Goal: Task Accomplishment & Management: Manage account settings

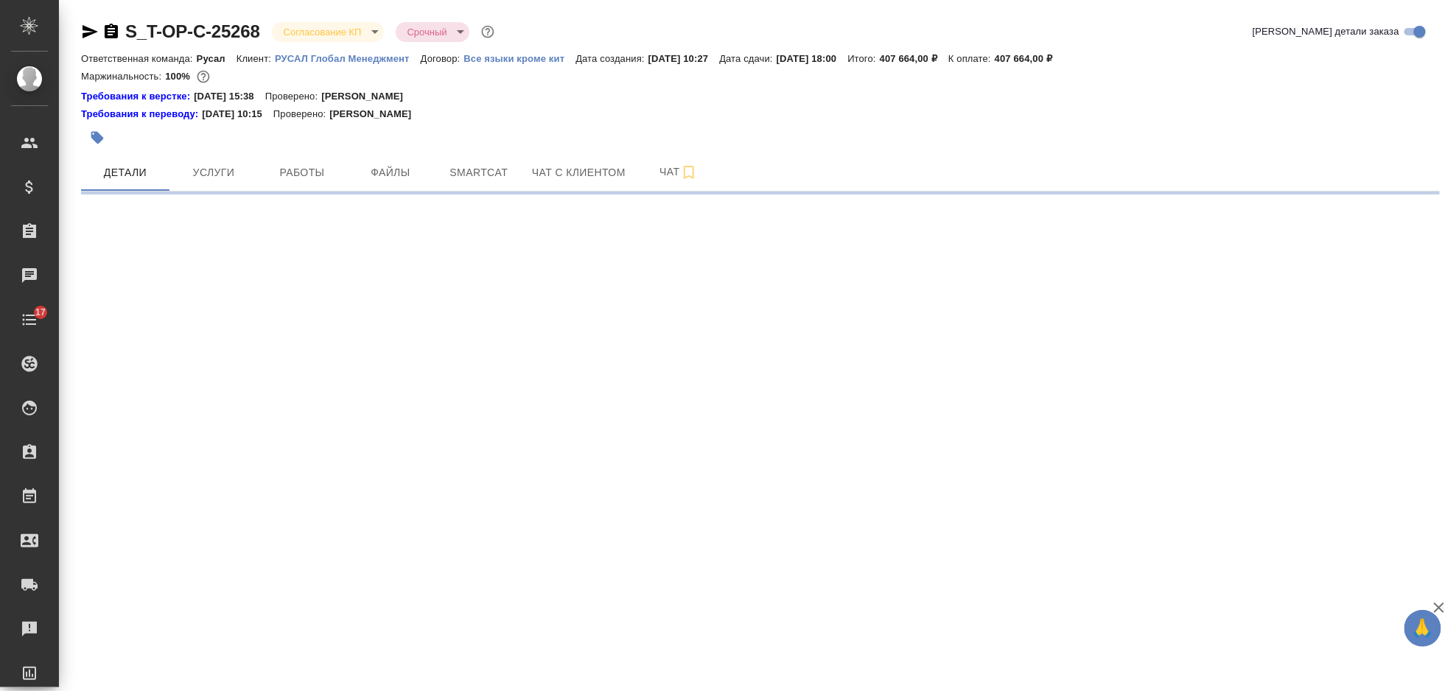
select select "RU"
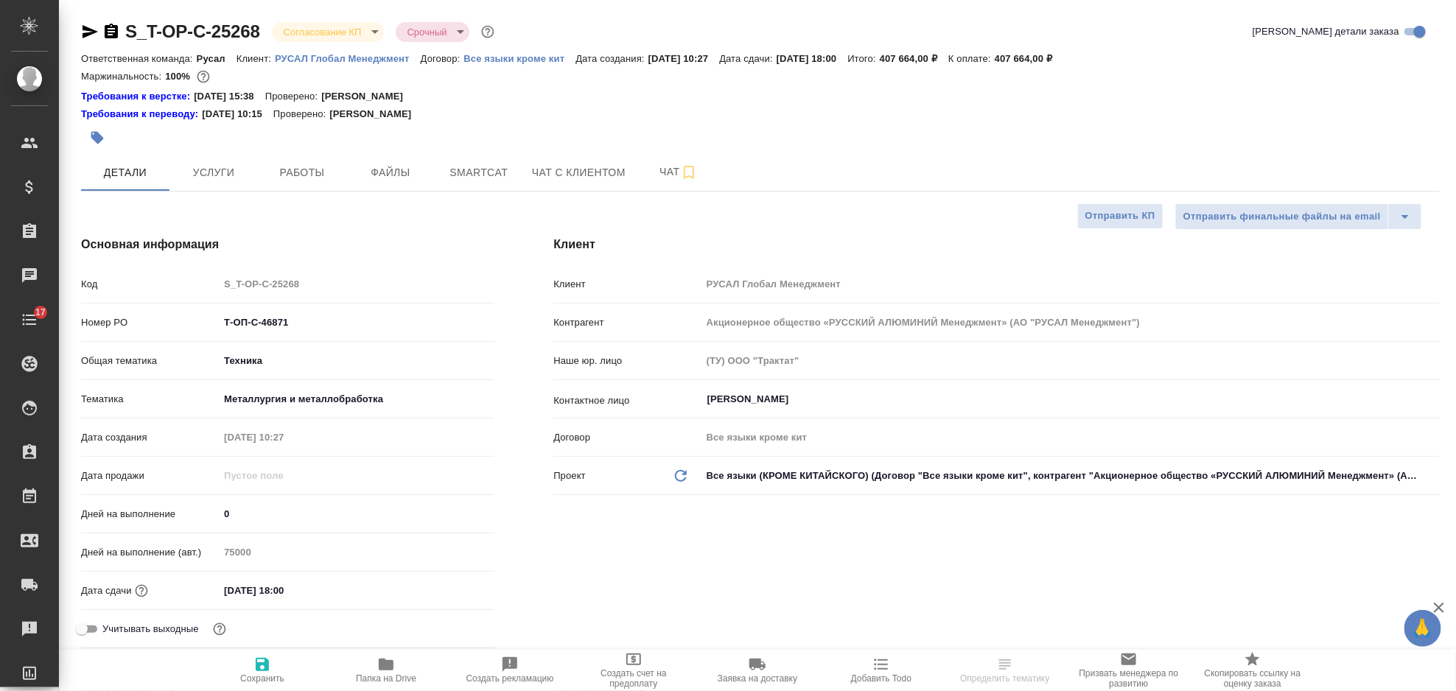
type textarea "x"
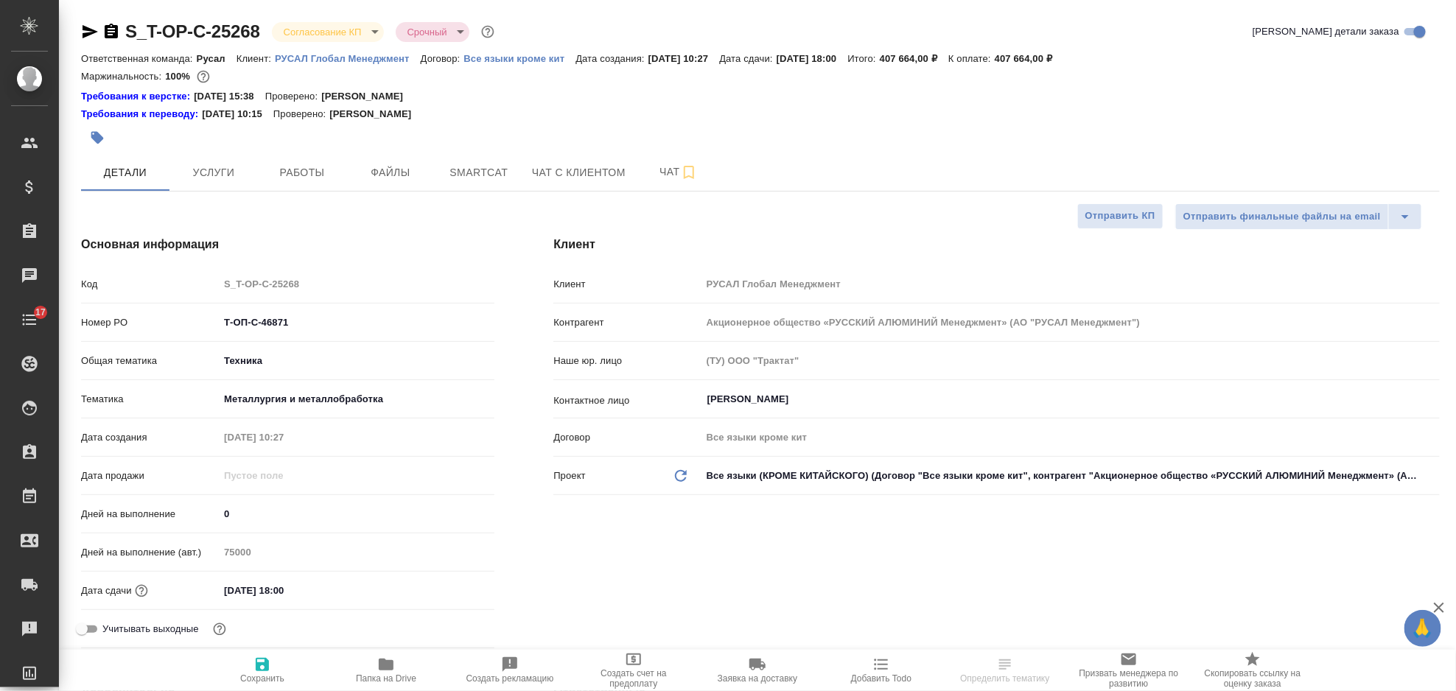
type textarea "x"
click at [209, 176] on span "Услуги" at bounding box center [213, 173] width 71 height 18
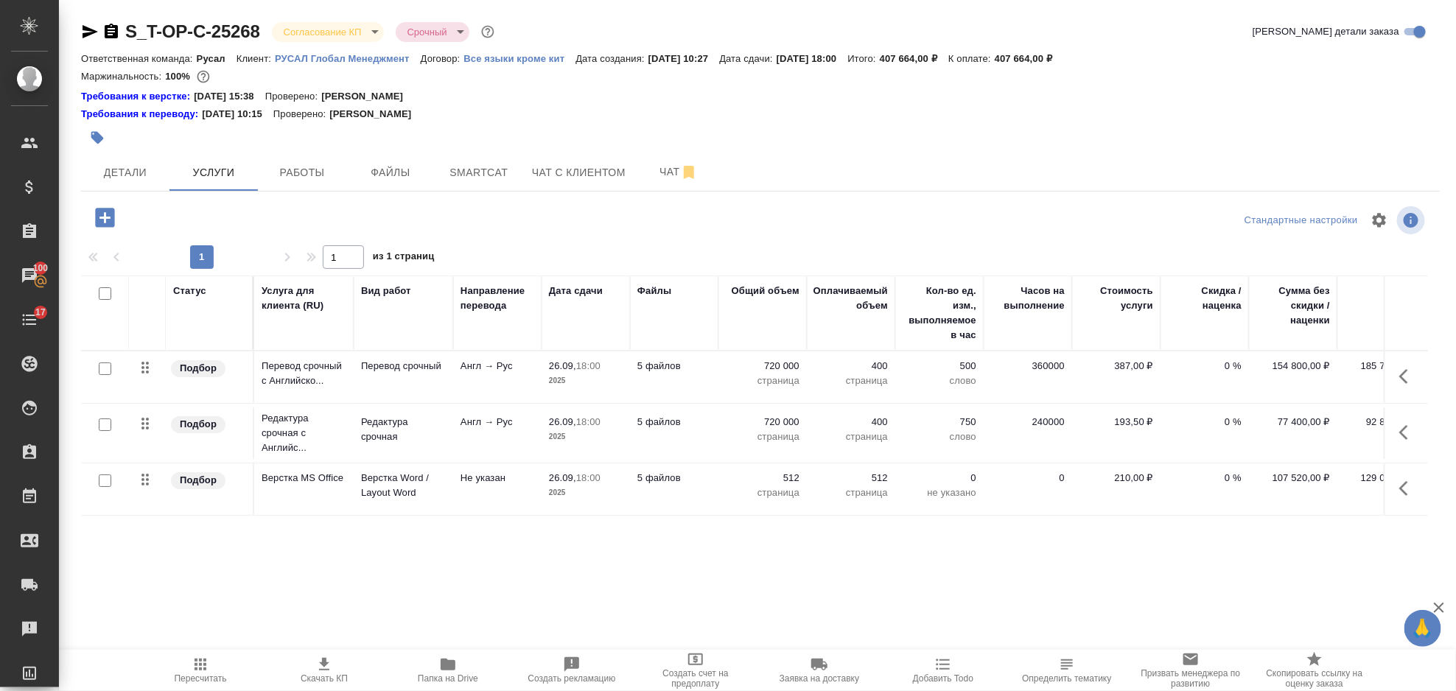
click at [1398, 365] on button "button" at bounding box center [1407, 376] width 35 height 35
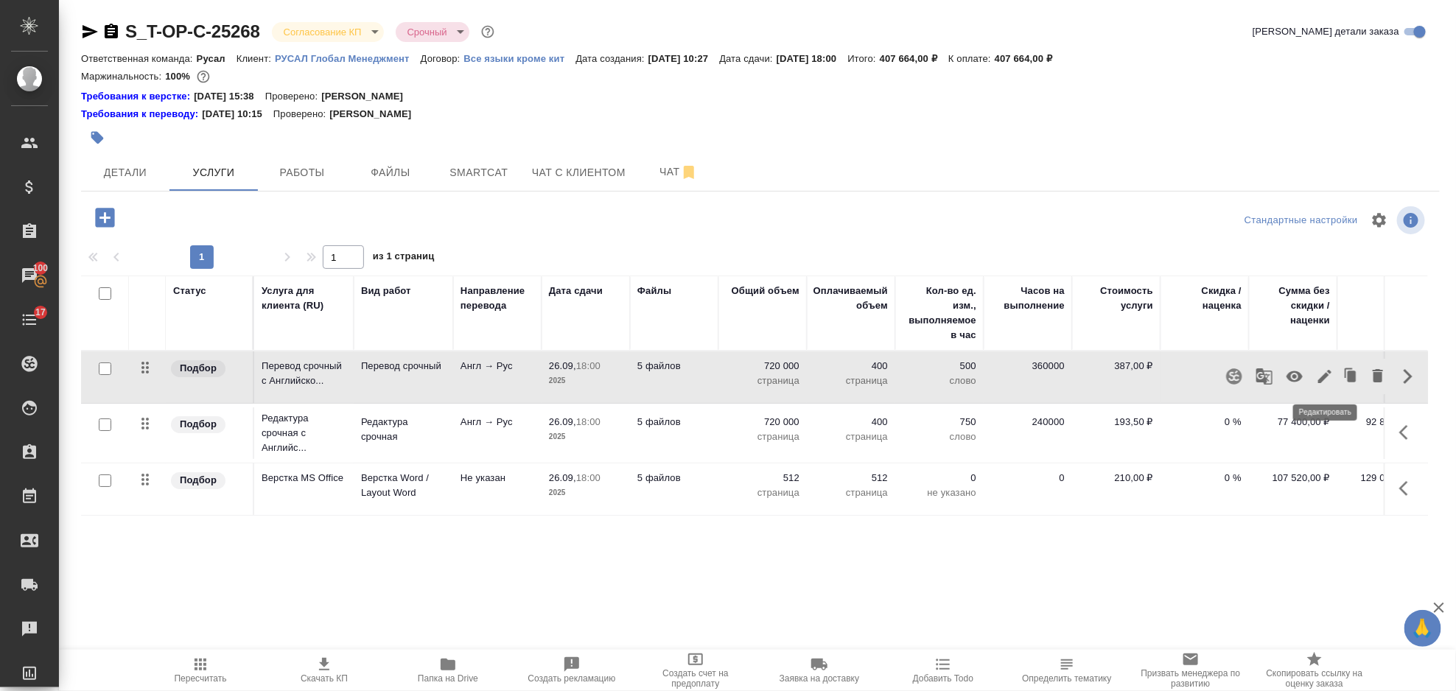
click at [1326, 378] on icon "button" at bounding box center [1324, 376] width 13 height 13
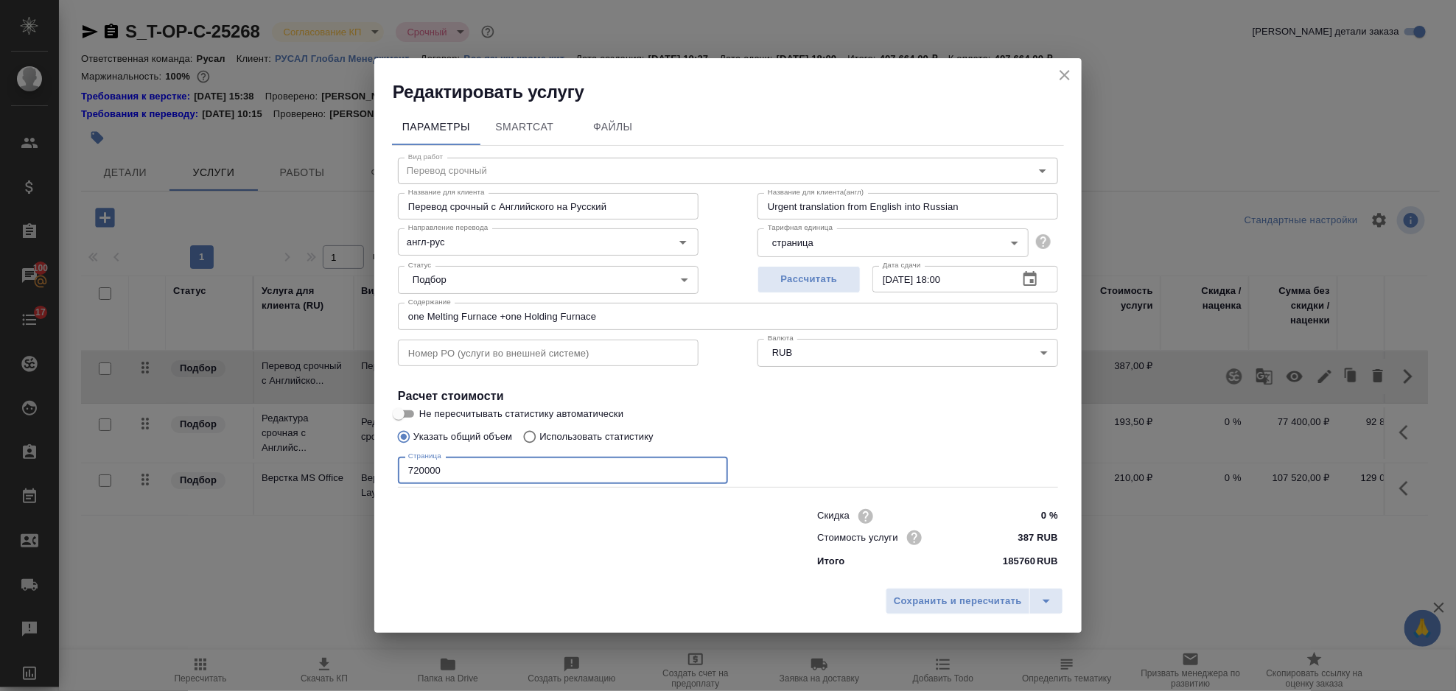
drag, startPoint x: 523, startPoint y: 477, endPoint x: 410, endPoint y: 494, distance: 114.0
click at [410, 494] on div "Вид работ Перевод срочный Вид работ Название для клиента Перевод срочный с Англ…" at bounding box center [728, 361] width 672 height 430
type input "594000"
click at [932, 600] on span "Сохранить и пересчитать" at bounding box center [958, 601] width 128 height 17
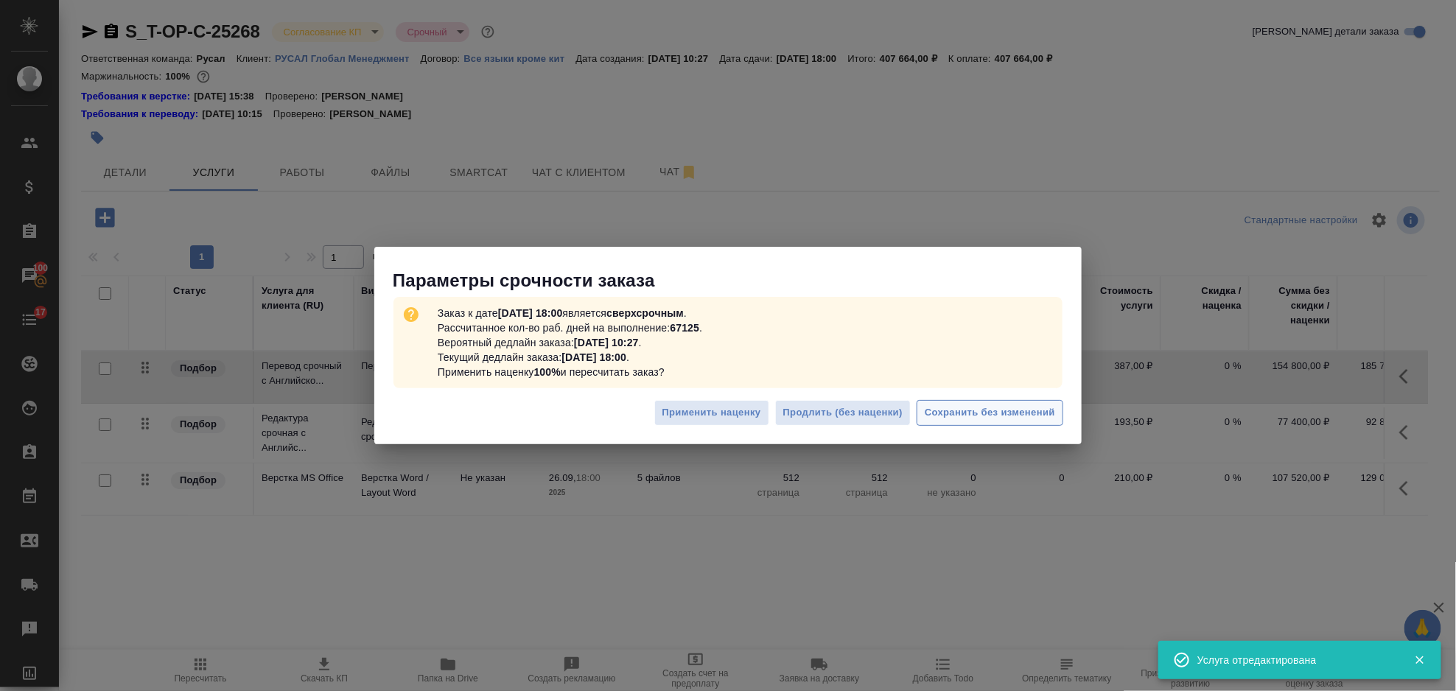
click at [944, 420] on span "Сохранить без изменений" at bounding box center [990, 413] width 130 height 17
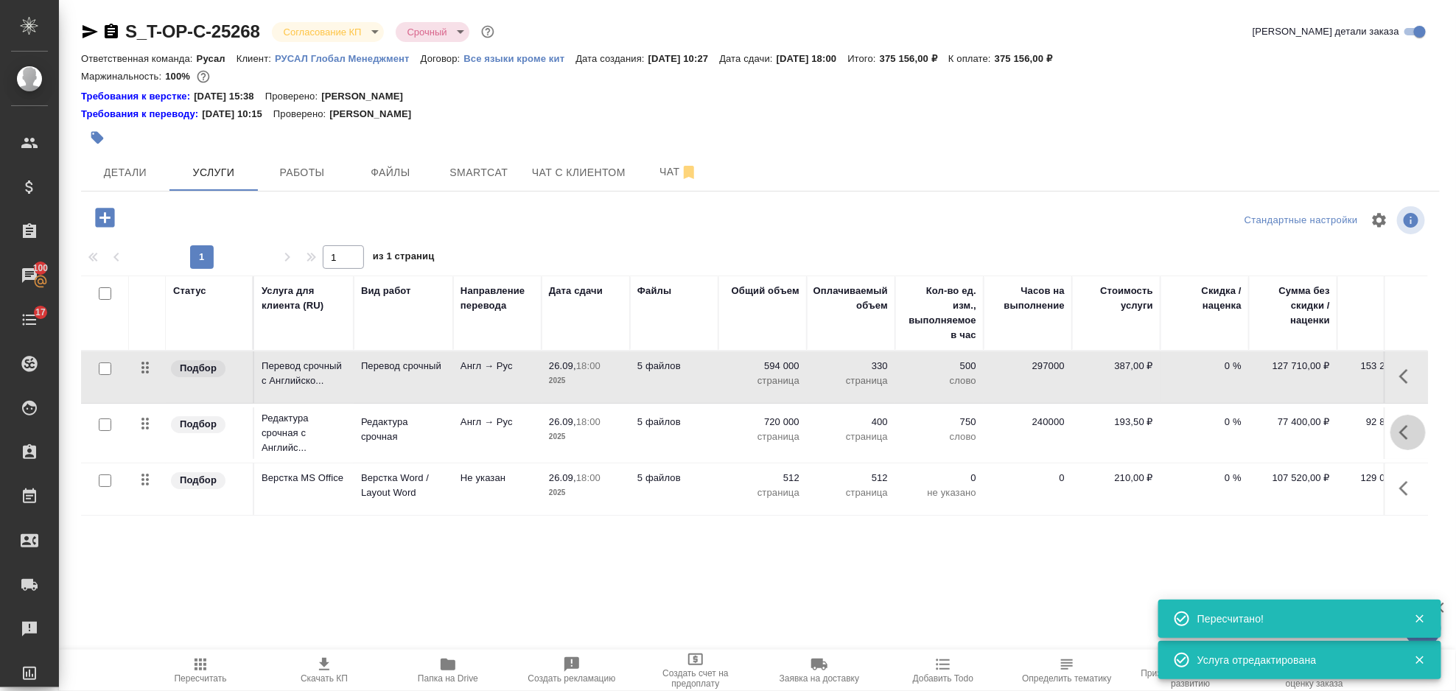
click at [1401, 429] on icon "button" at bounding box center [1408, 433] width 18 height 18
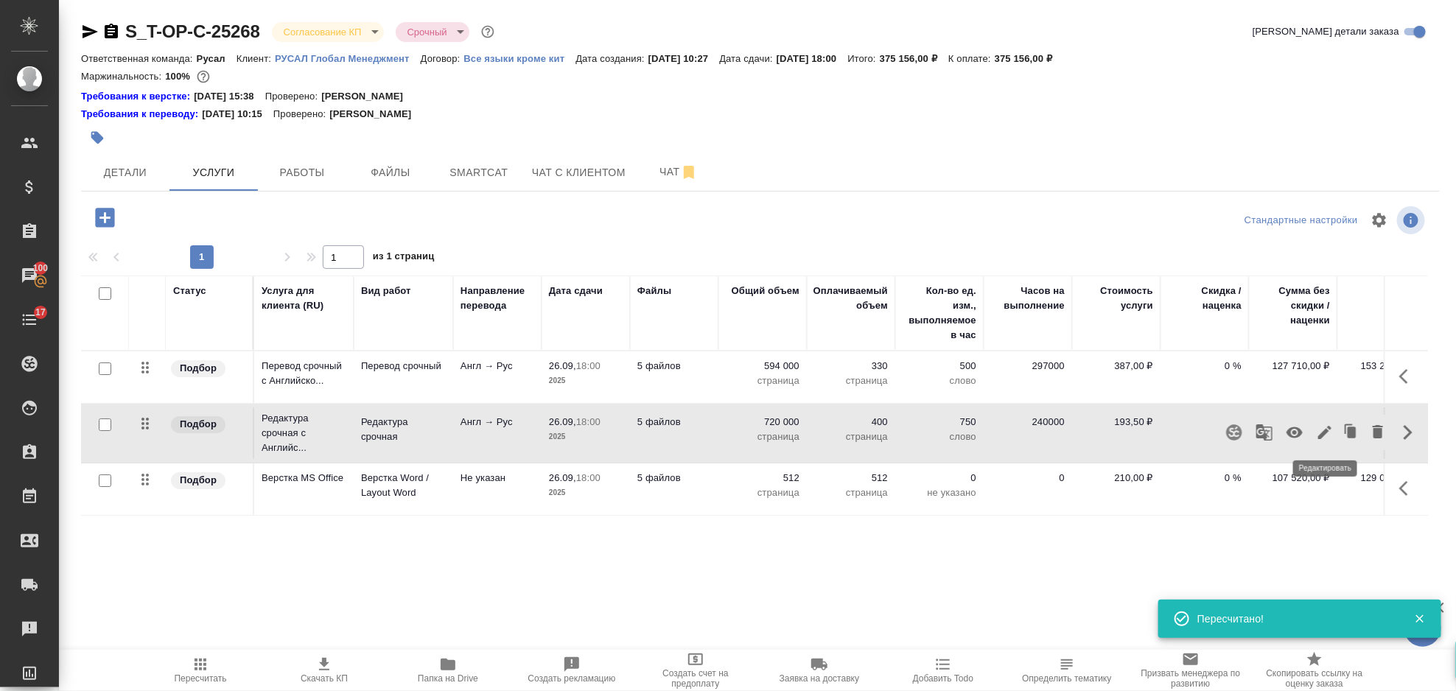
click at [1316, 428] on icon "button" at bounding box center [1325, 433] width 18 height 18
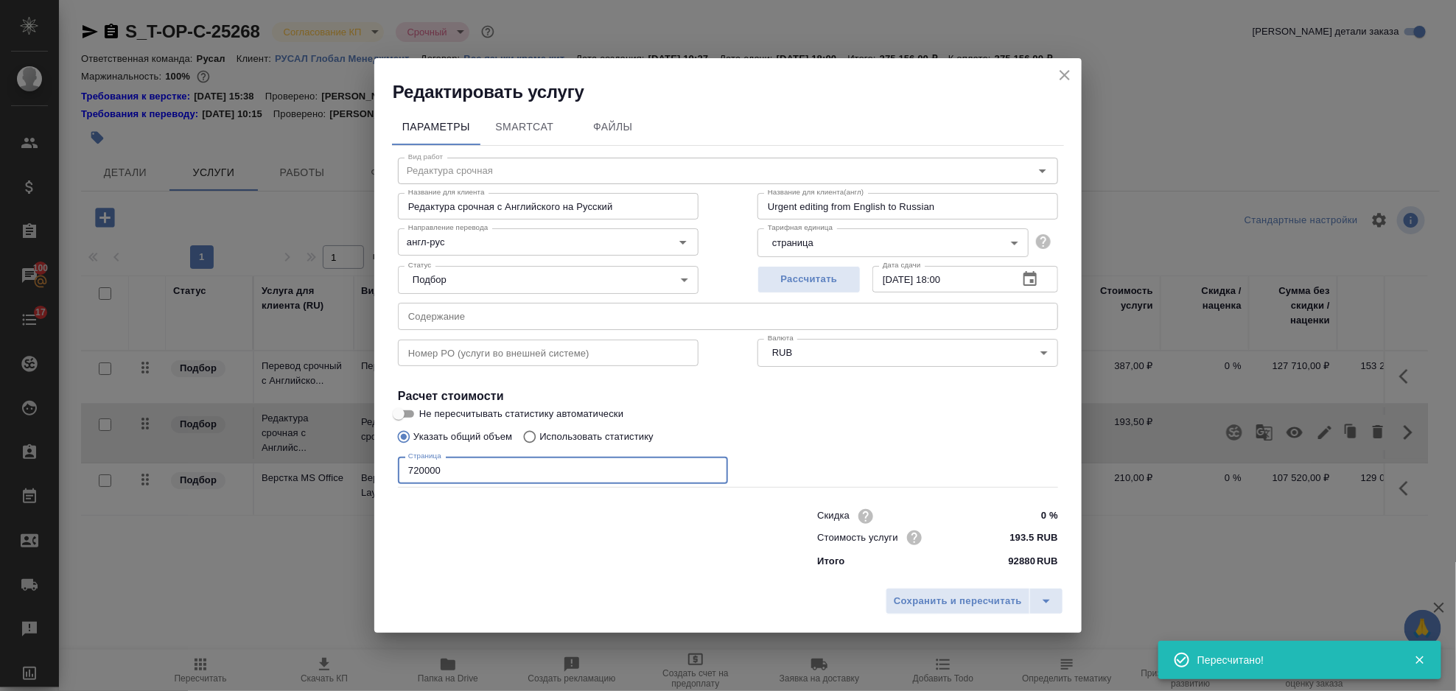
drag, startPoint x: 505, startPoint y: 464, endPoint x: 367, endPoint y: 478, distance: 139.2
click at [386, 483] on div "Параметры SmartCat Файлы Вид работ Редактура срочная Вид работ Название для кли…" at bounding box center [727, 342] width 707 height 477
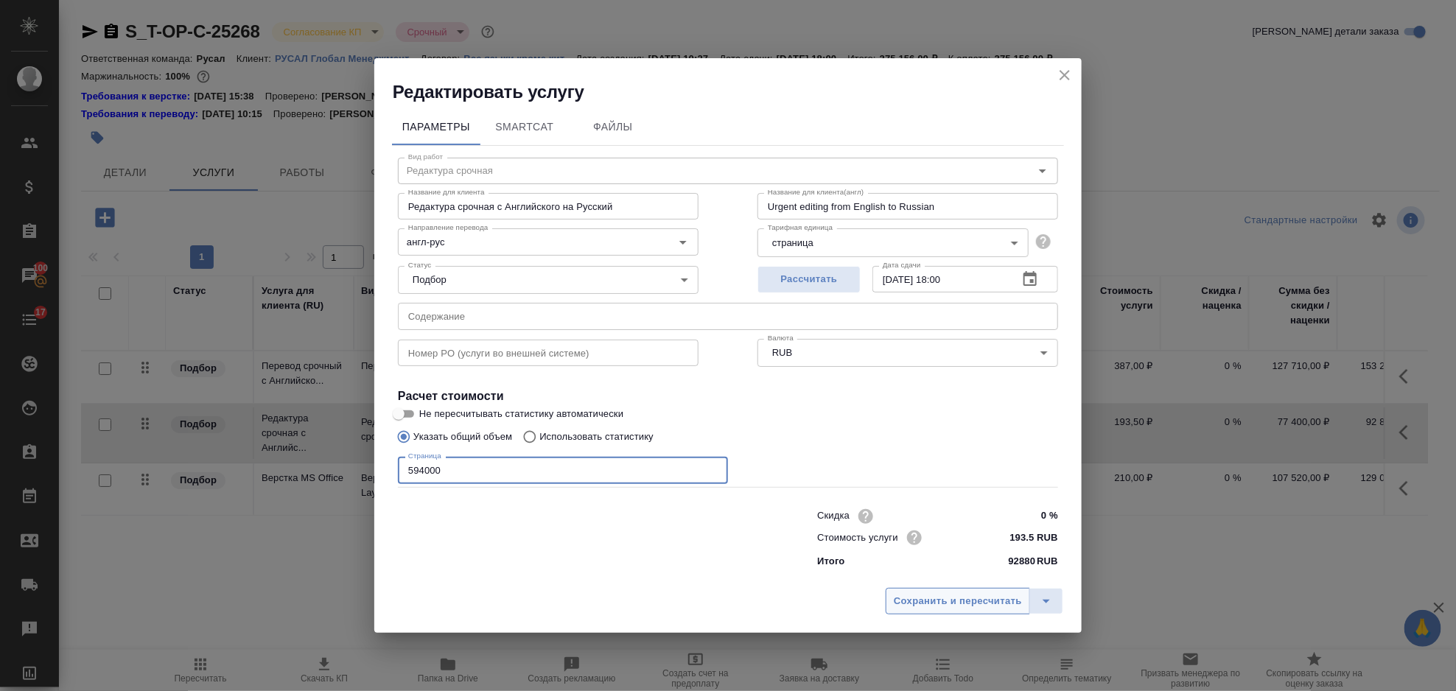
type input "594000"
click at [902, 591] on button "Сохранить и пересчитать" at bounding box center [958, 601] width 144 height 27
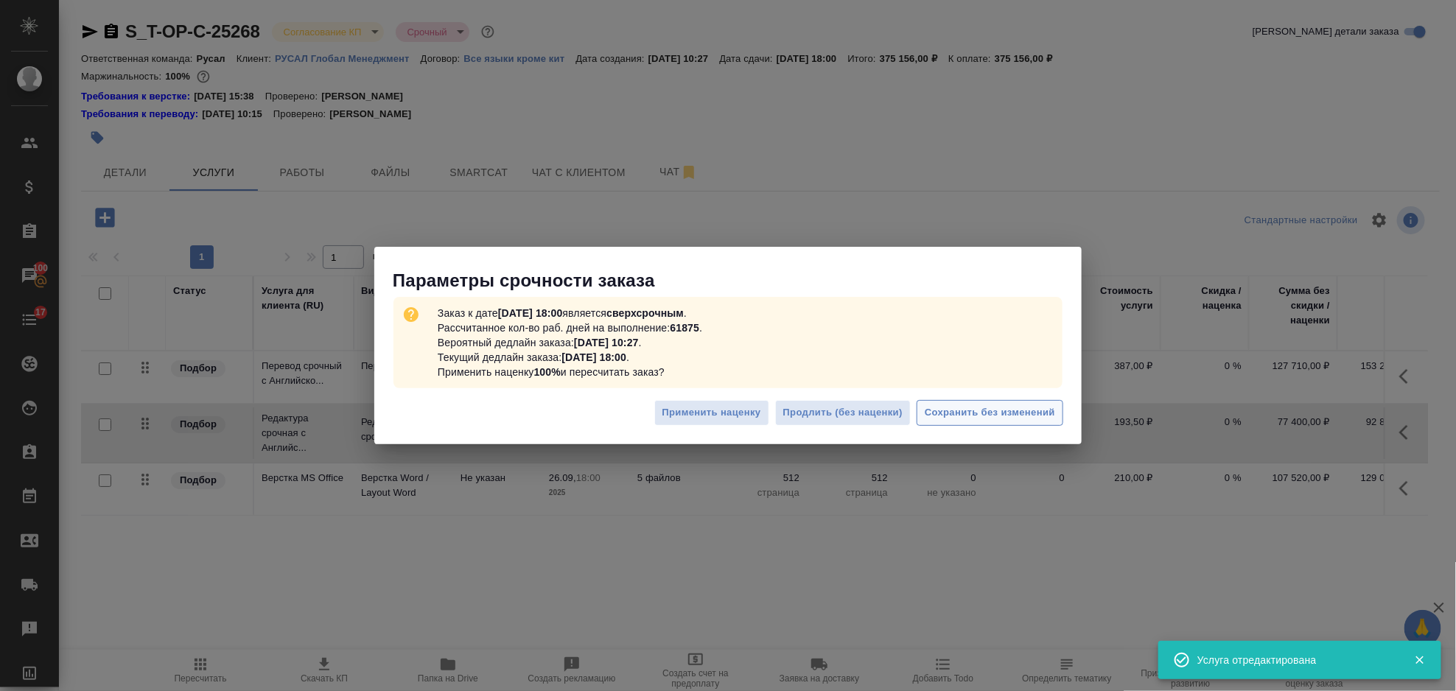
click at [960, 405] on span "Сохранить без изменений" at bounding box center [990, 413] width 130 height 17
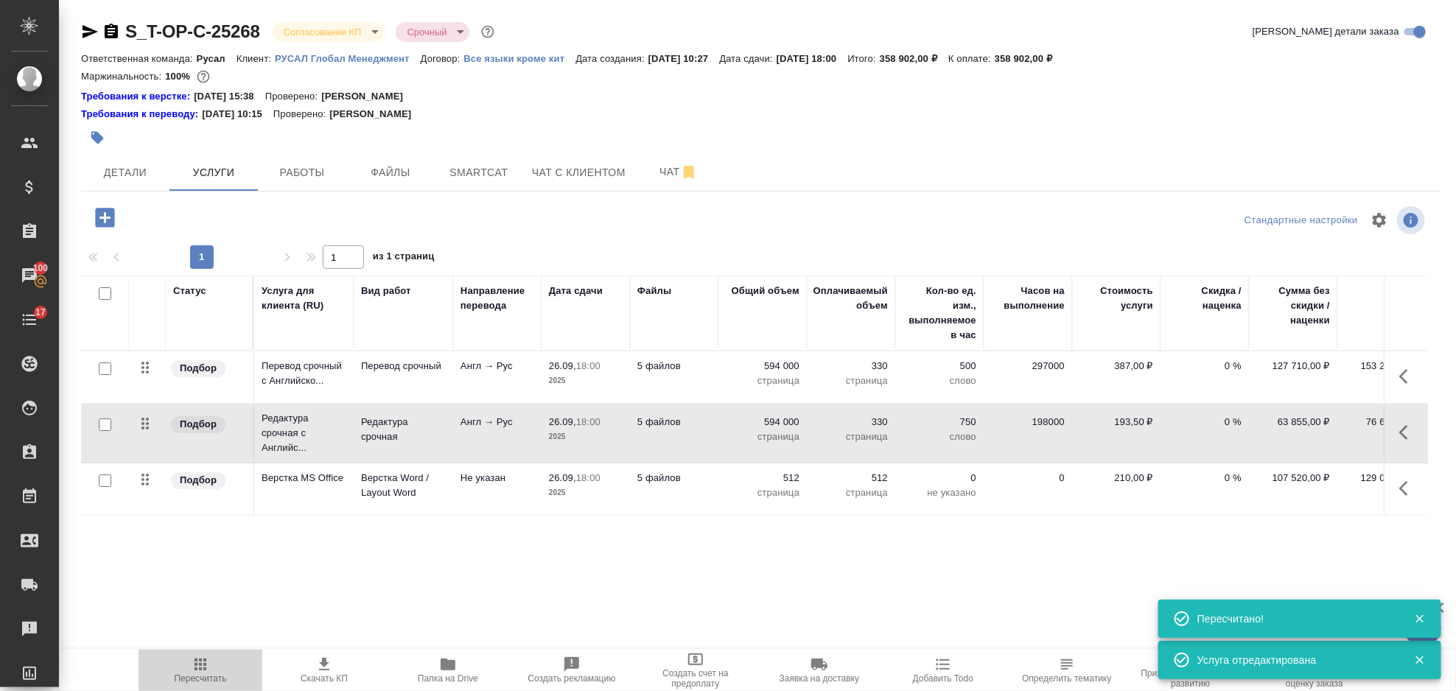
click at [178, 662] on span "Пересчитать" at bounding box center [200, 670] width 106 height 28
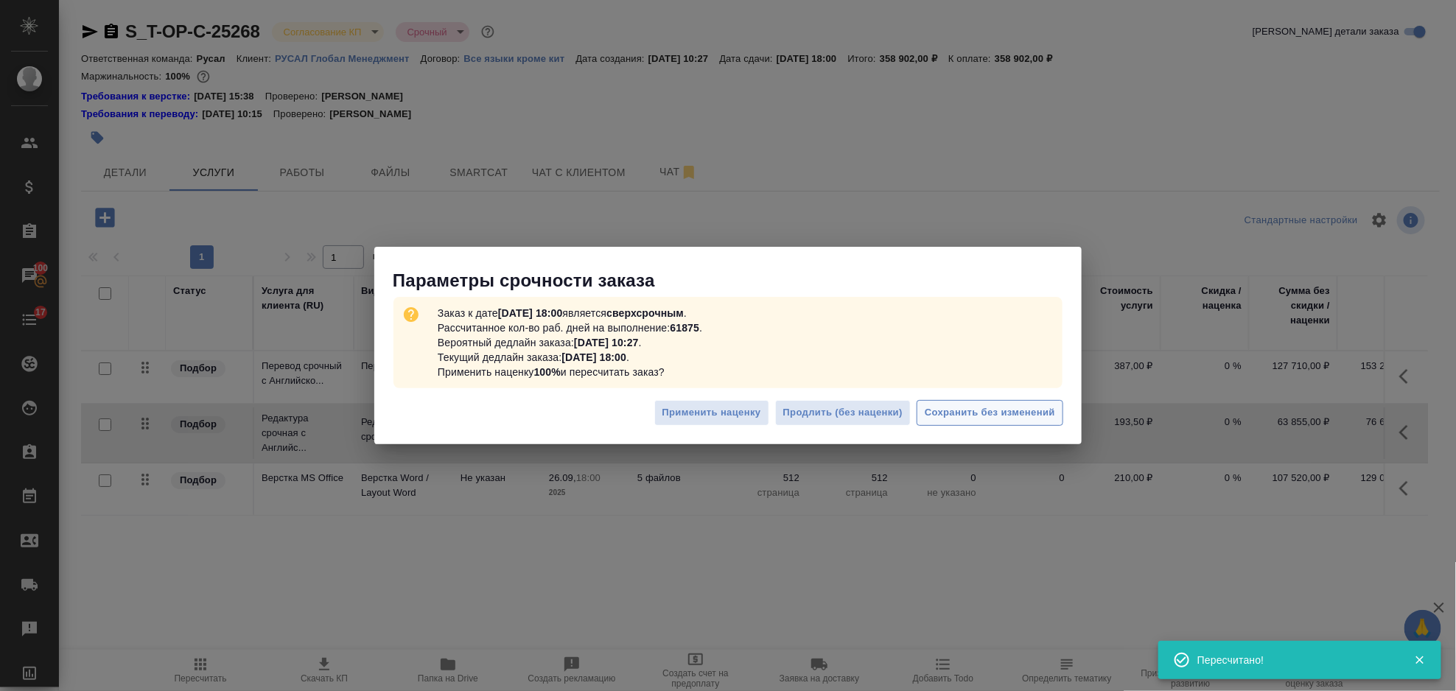
click at [995, 410] on span "Сохранить без изменений" at bounding box center [990, 413] width 130 height 17
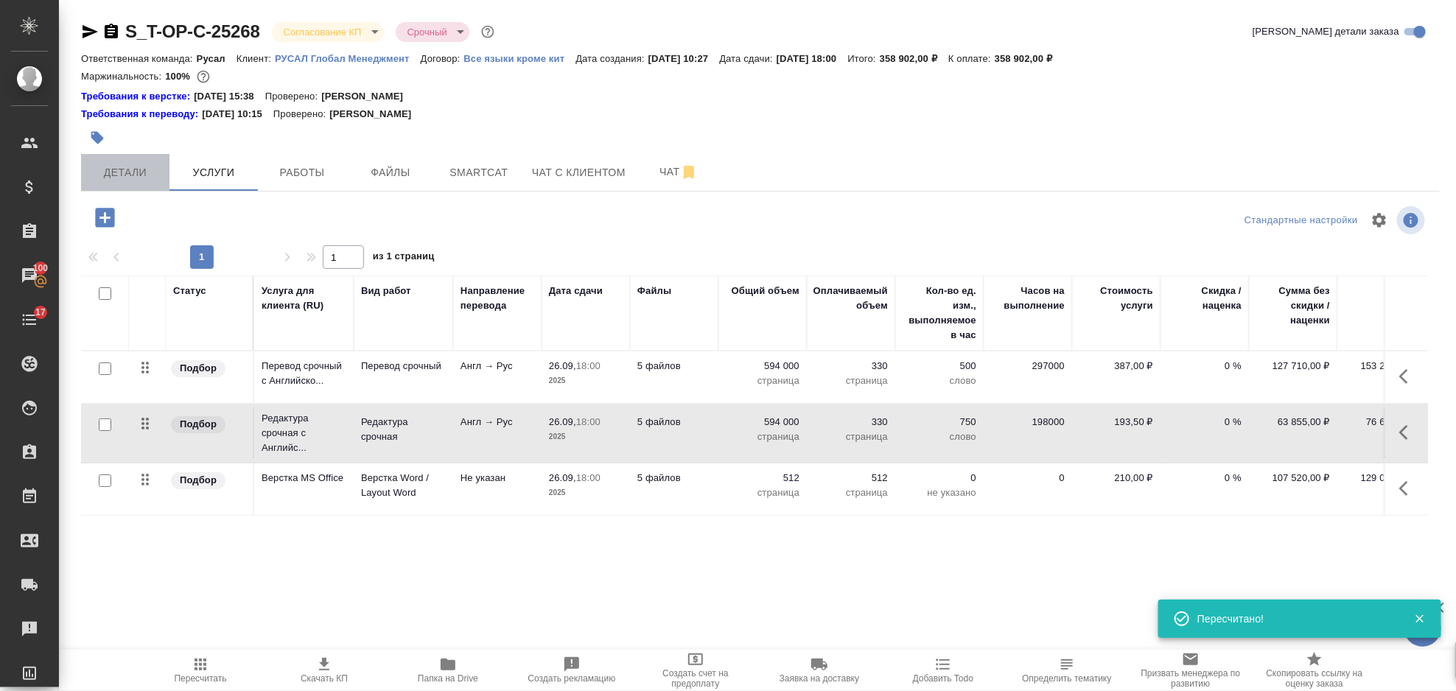
click at [99, 169] on span "Детали" at bounding box center [125, 173] width 71 height 18
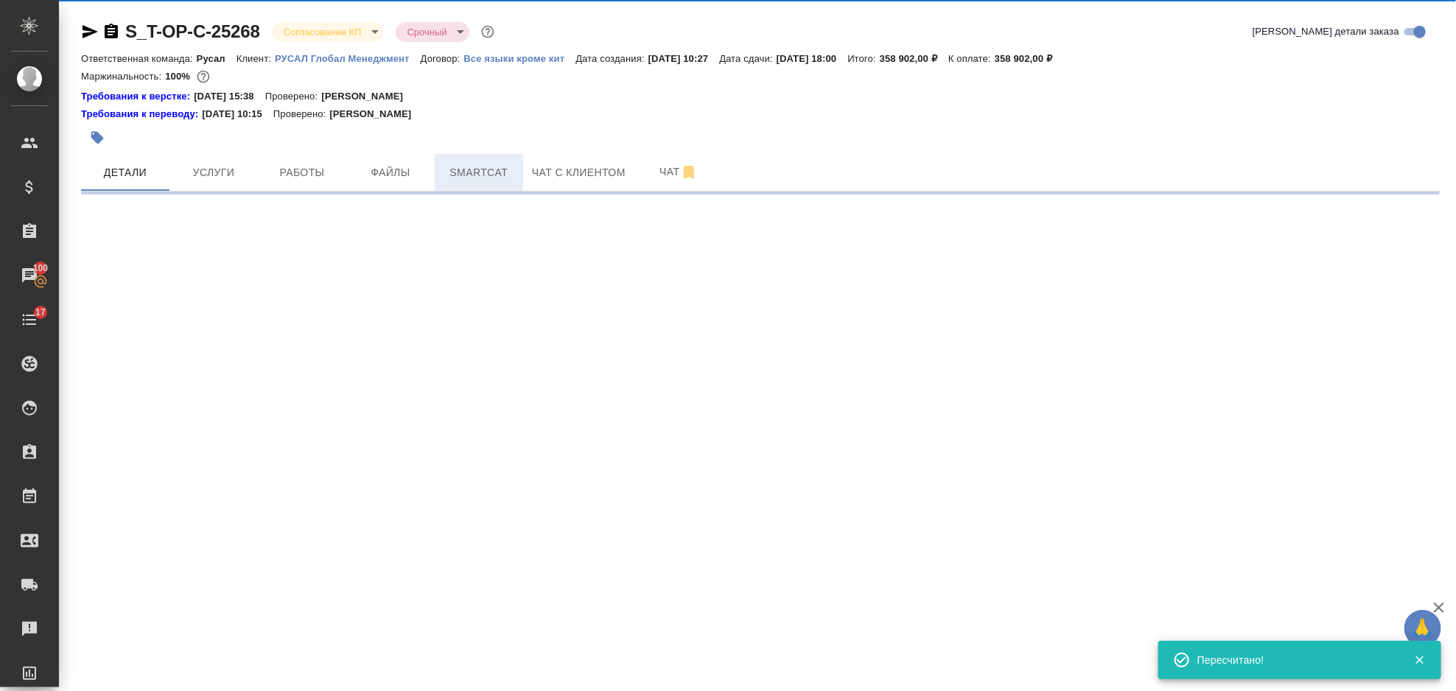
select select "RU"
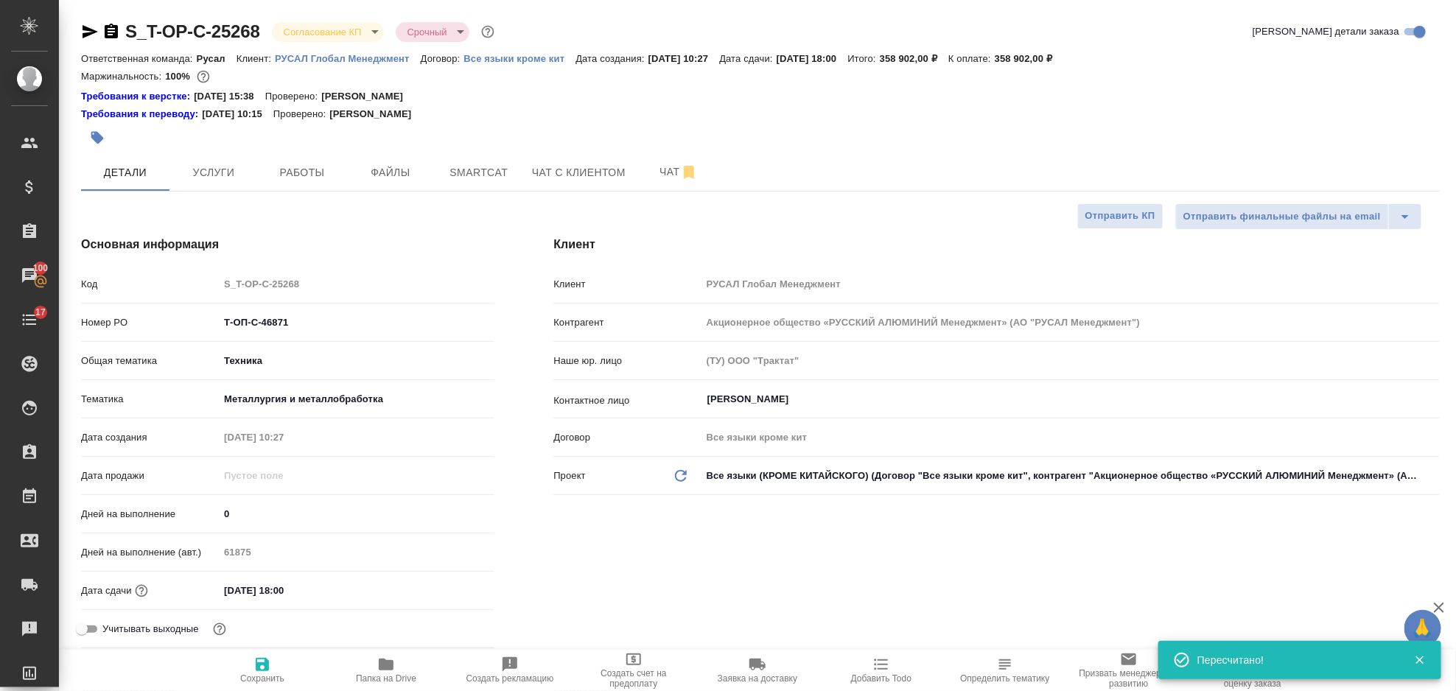
type textarea "x"
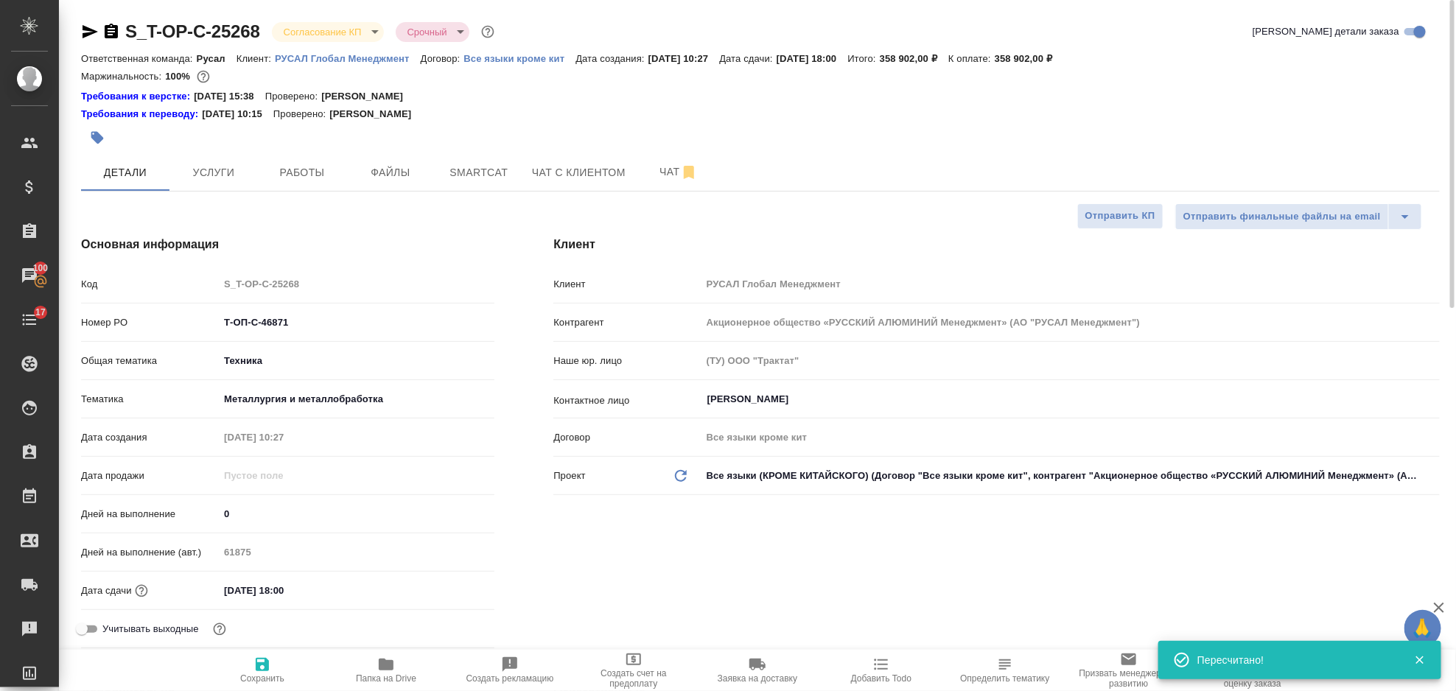
type textarea "x"
click at [454, 178] on span "Smartcat" at bounding box center [479, 173] width 71 height 18
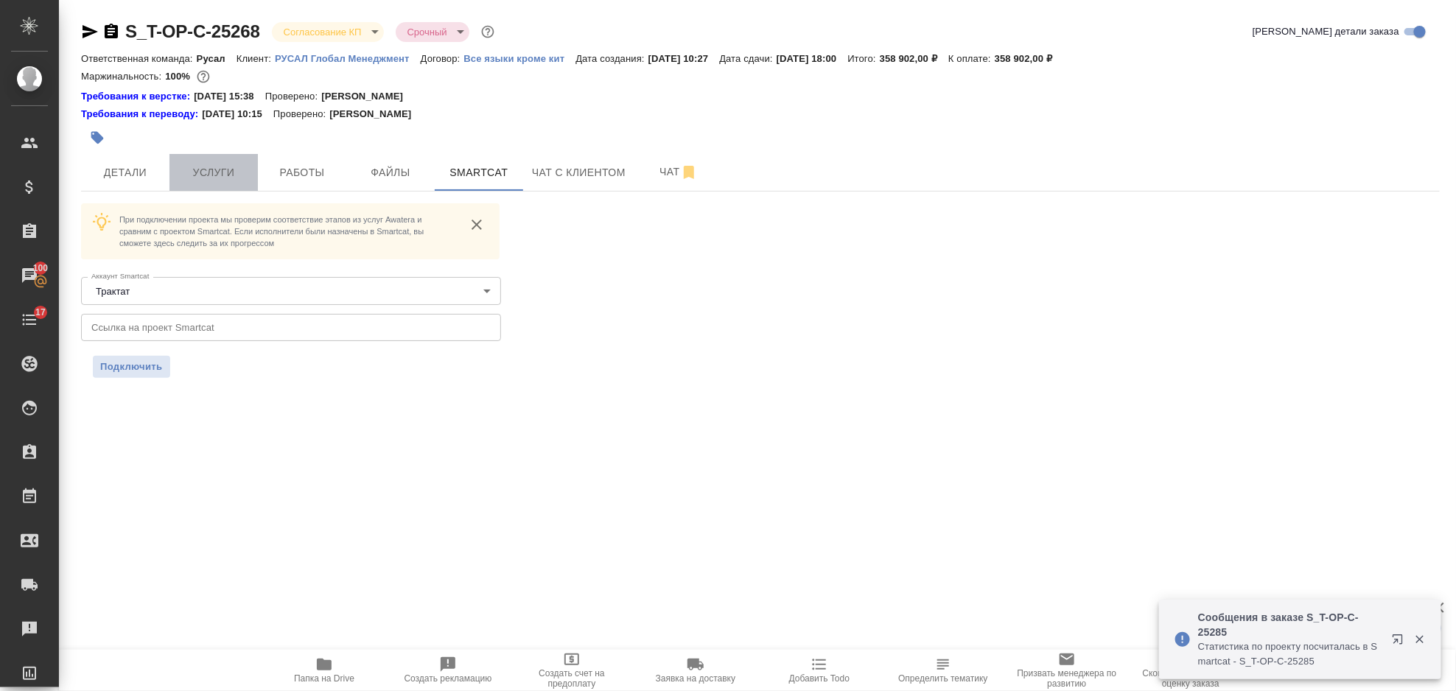
click at [234, 170] on span "Услуги" at bounding box center [213, 173] width 71 height 18
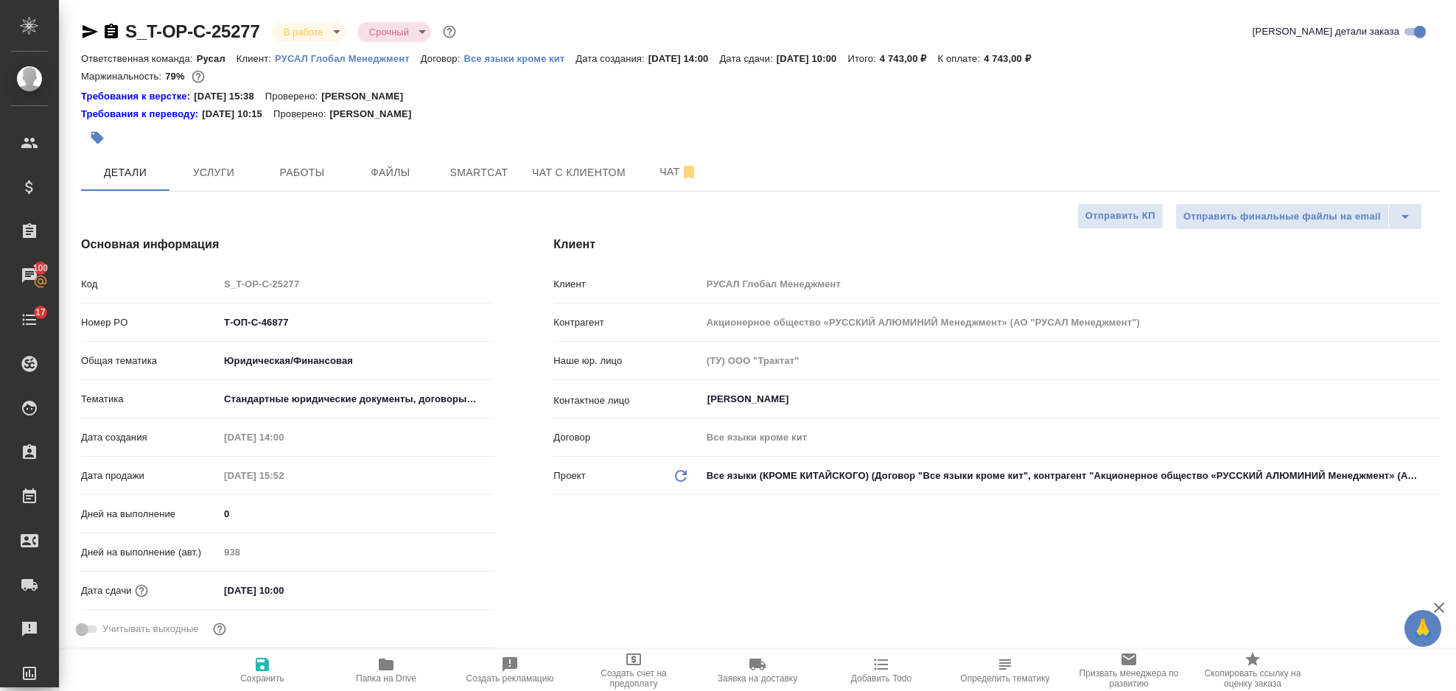
select select "RU"
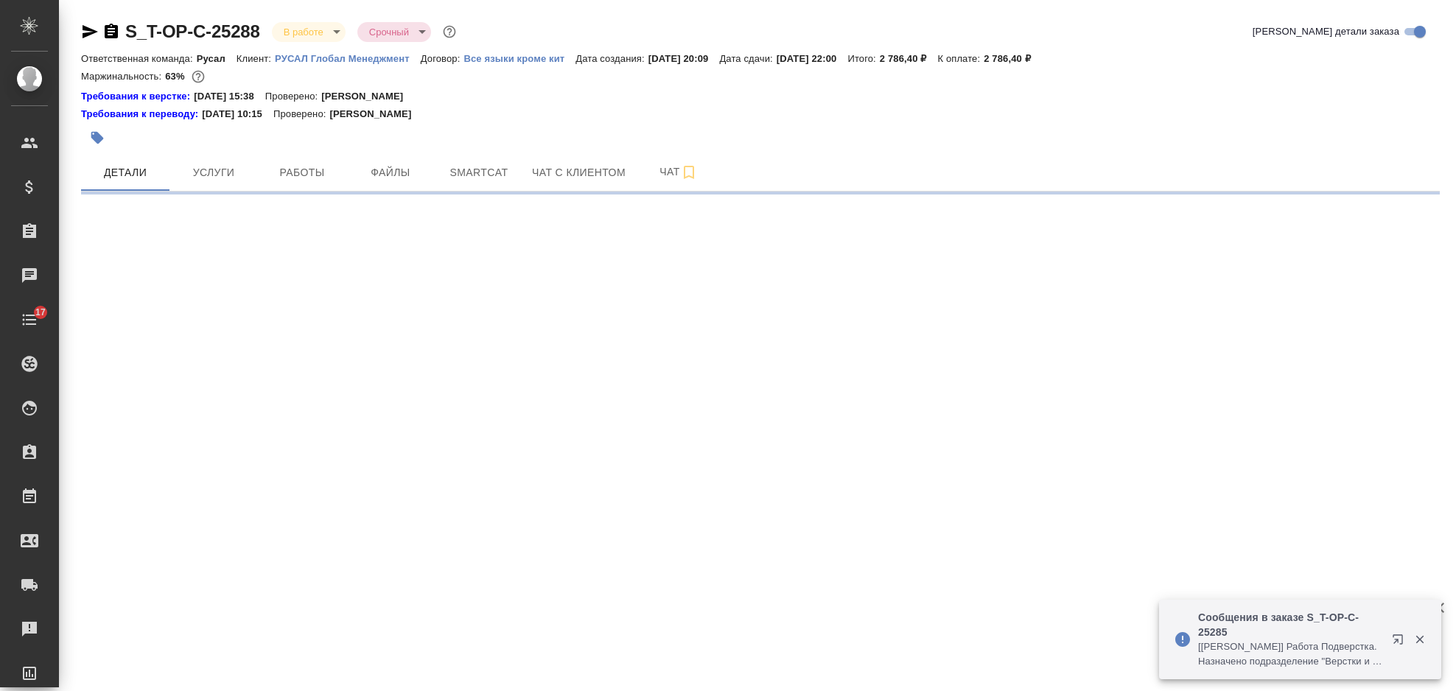
select select "RU"
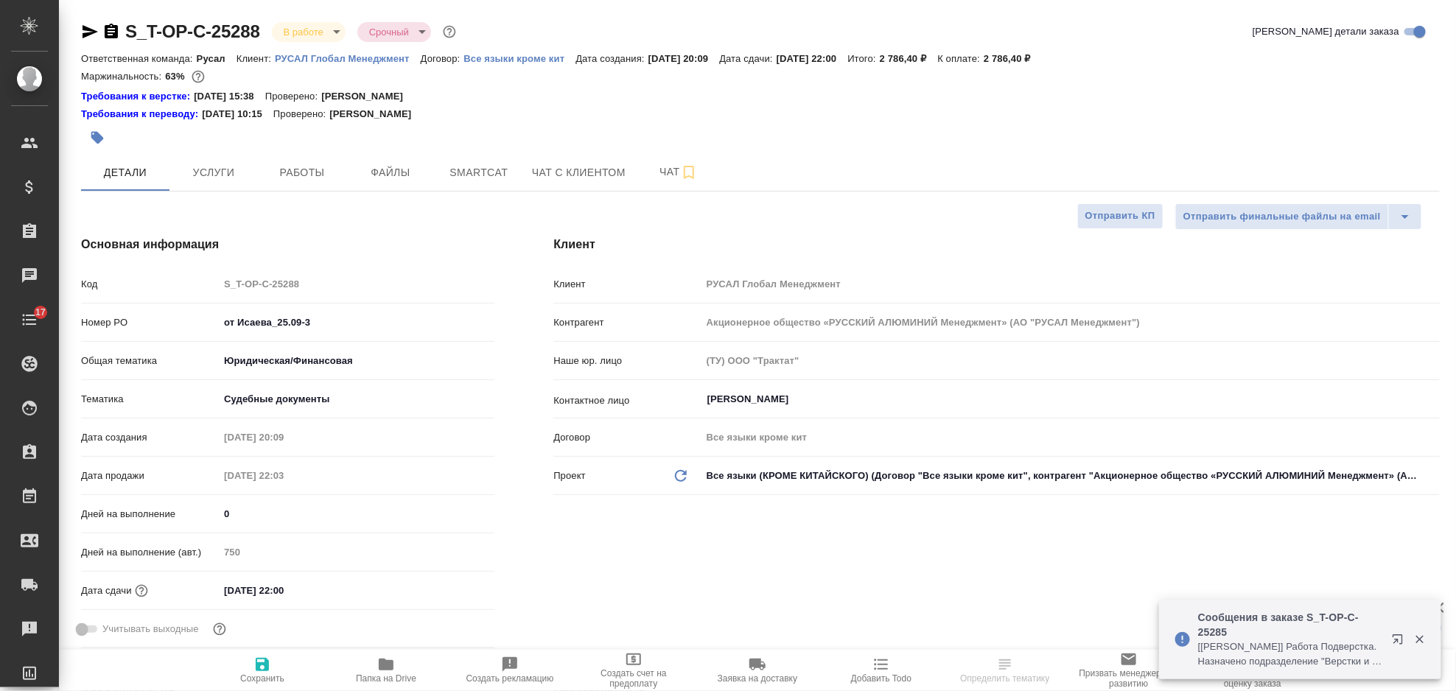
type textarea "x"
drag, startPoint x: 320, startPoint y: 317, endPoint x: 214, endPoint y: 336, distance: 107.8
click at [214, 336] on div "Номер PO от Исаева_25.09-3" at bounding box center [287, 328] width 413 height 38
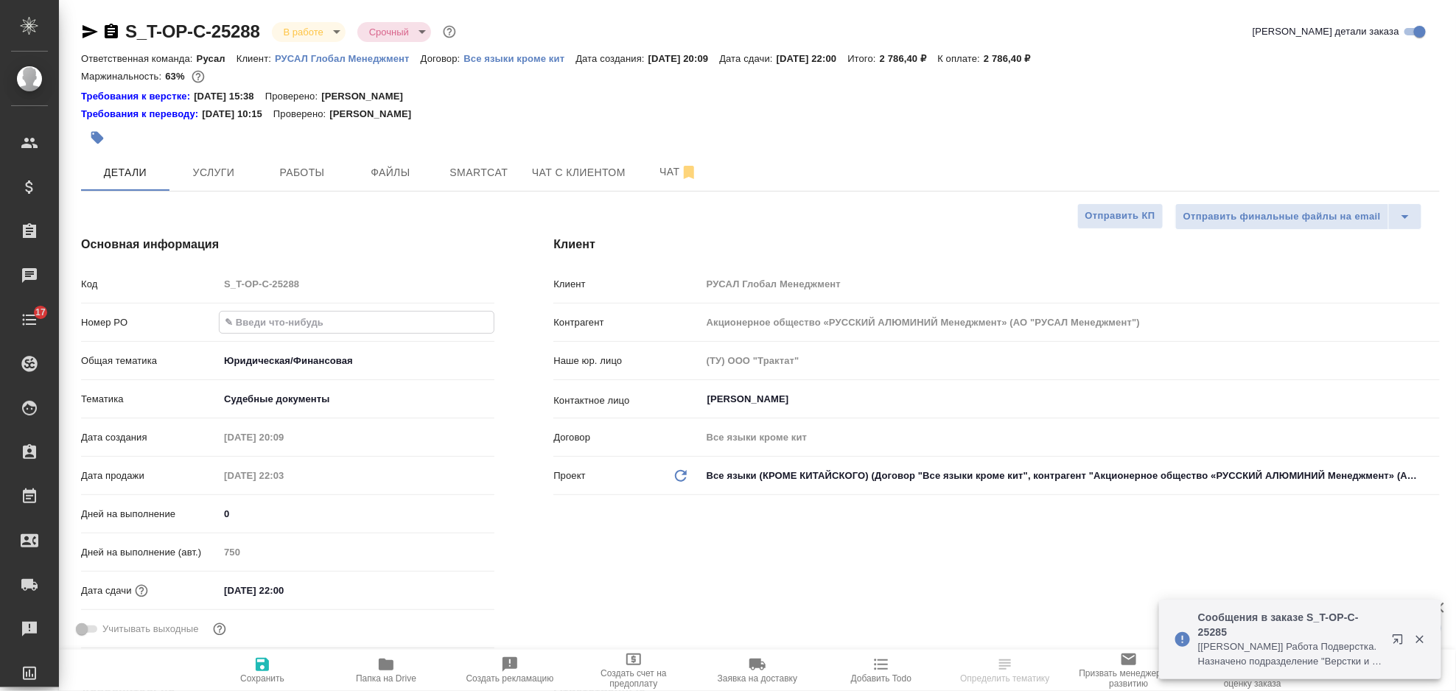
type textarea "x"
paste input "Т-ОП-С-46889"
type input "Т-ОП-С-46889"
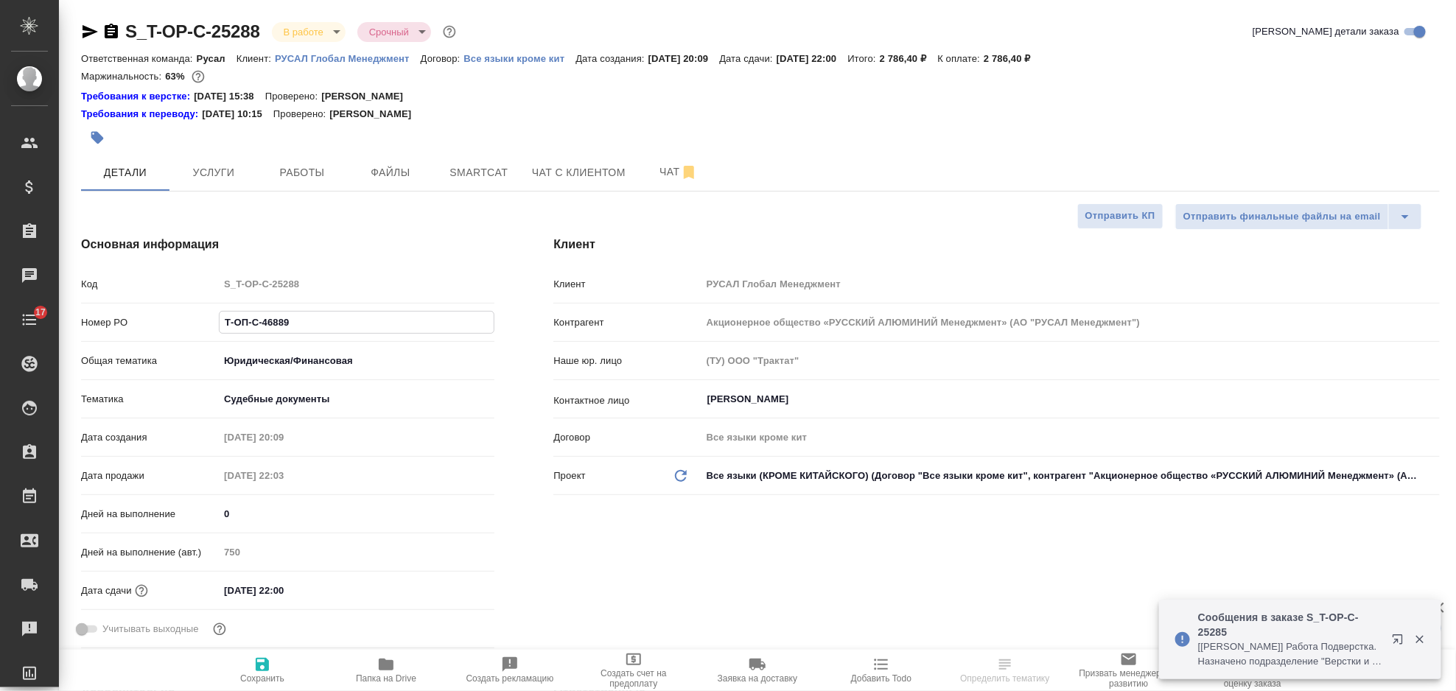
type textarea "x"
type input "Т-ОП-С-46889"
click at [245, 674] on span "Сохранить" at bounding box center [262, 679] width 44 height 10
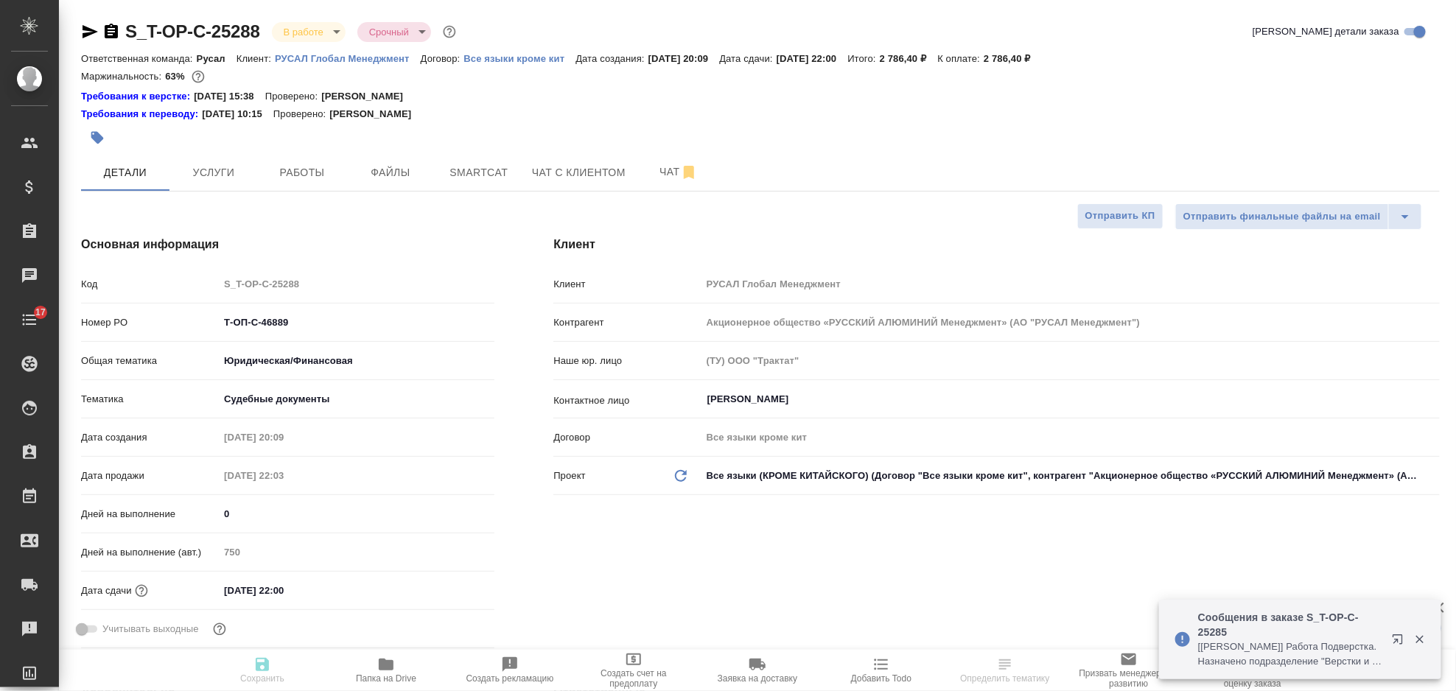
type textarea "x"
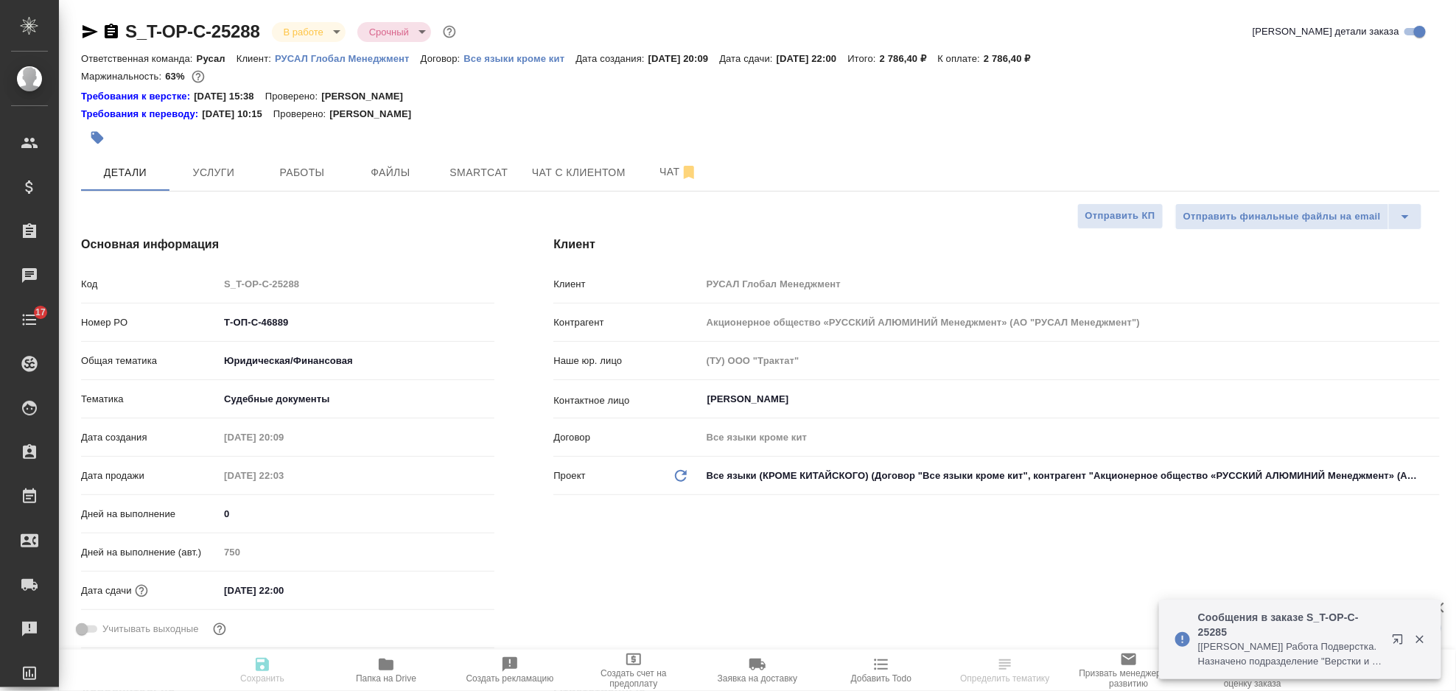
type textarea "x"
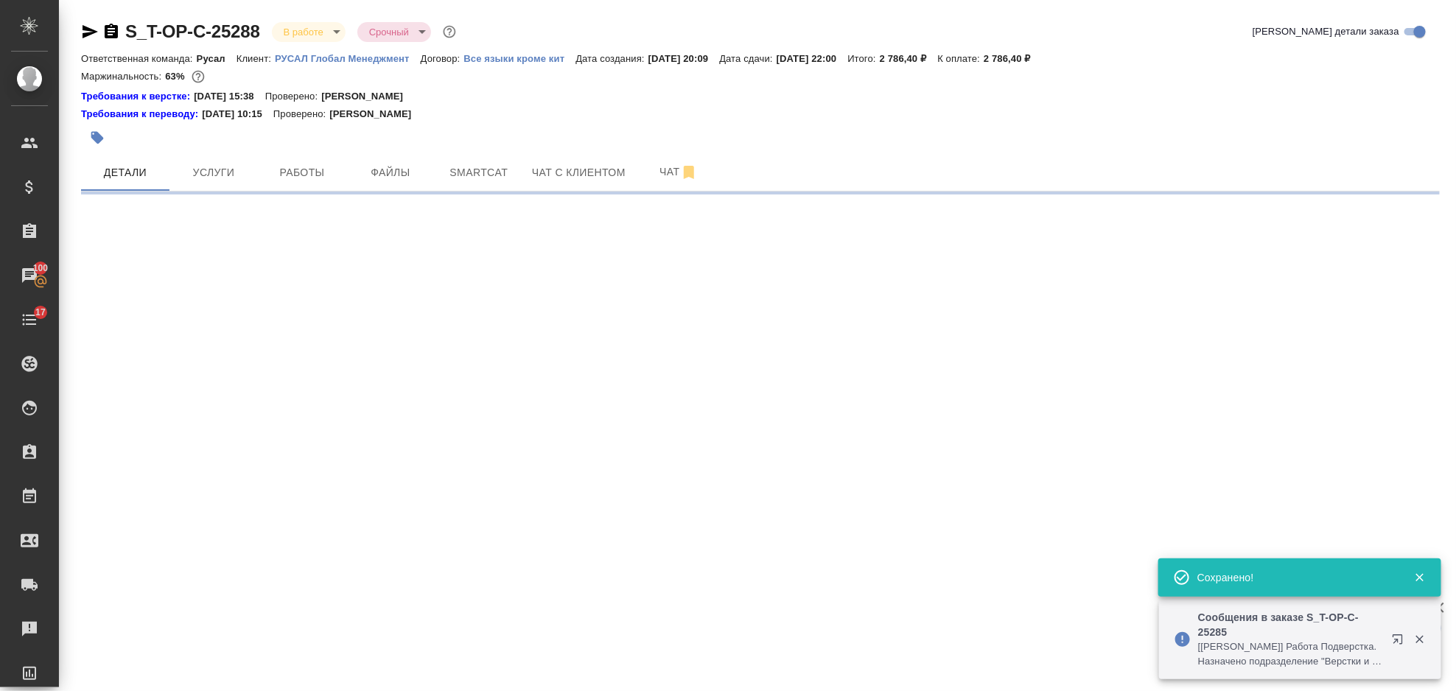
select select "RU"
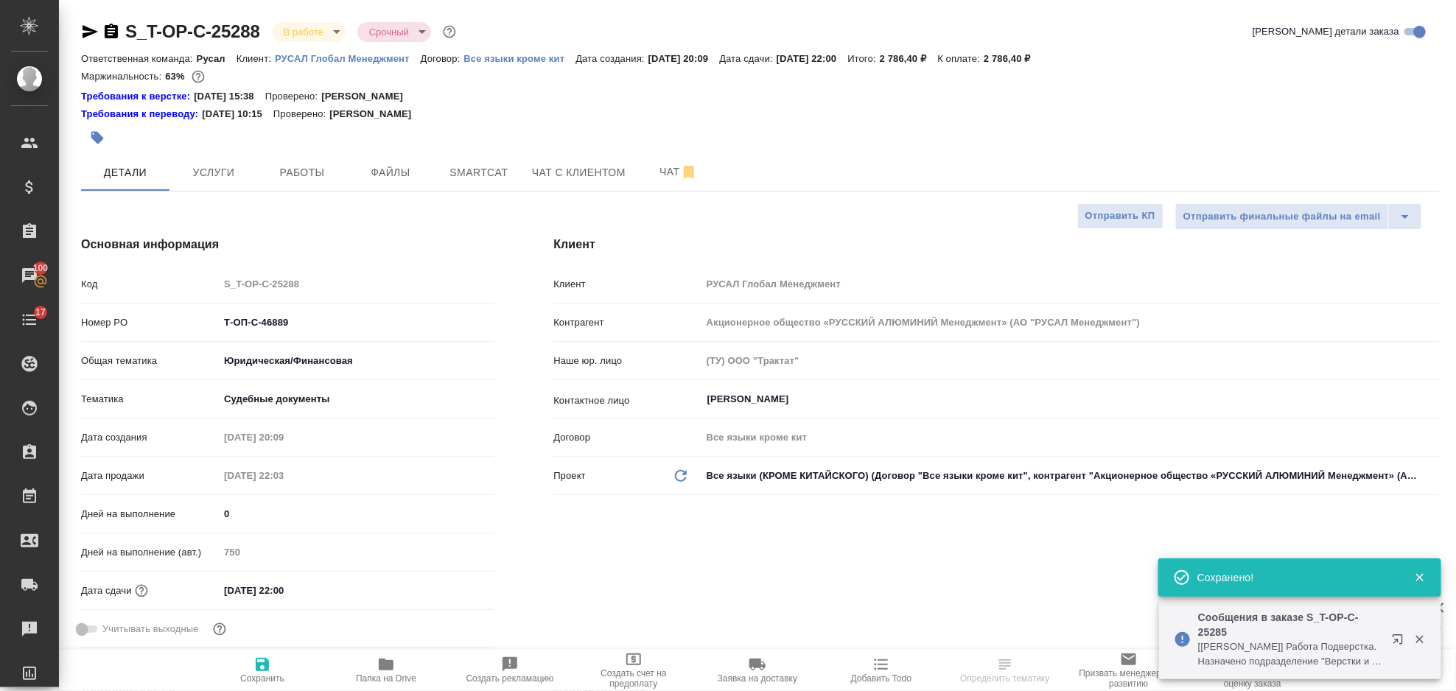
type textarea "x"
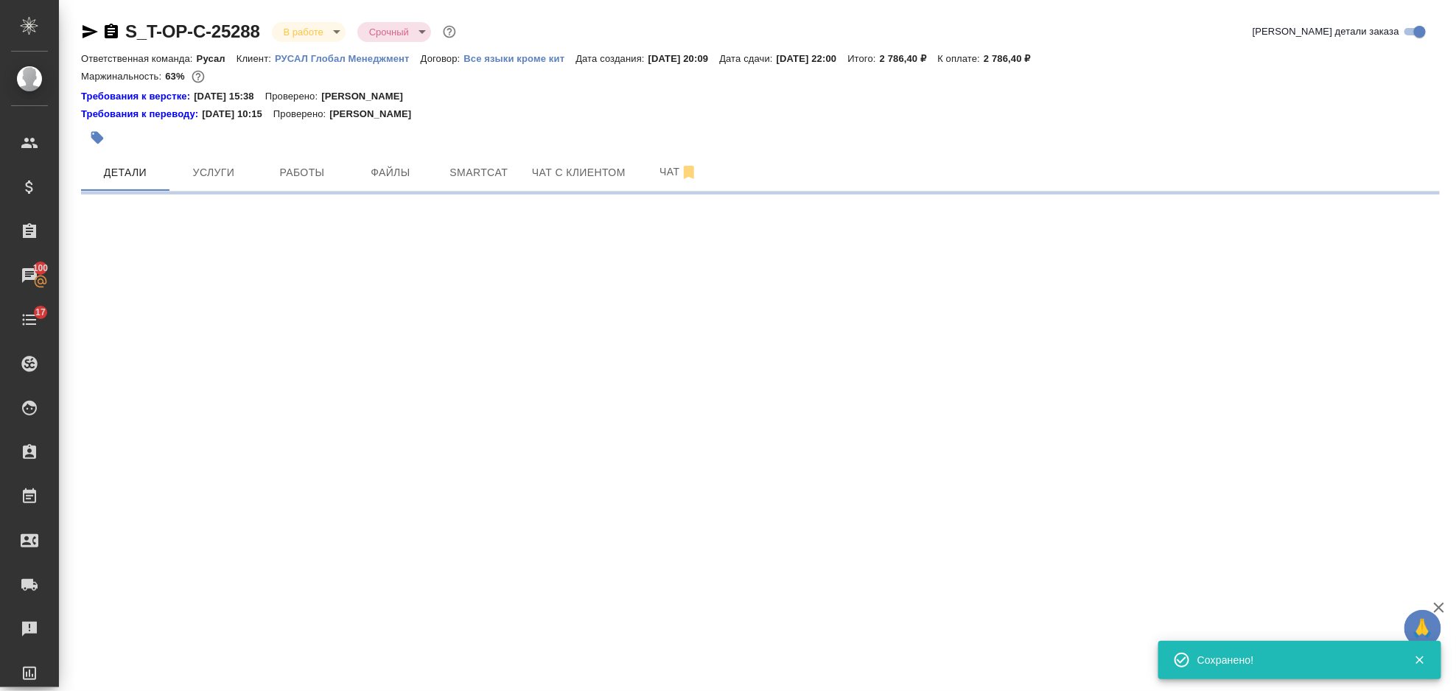
select select "RU"
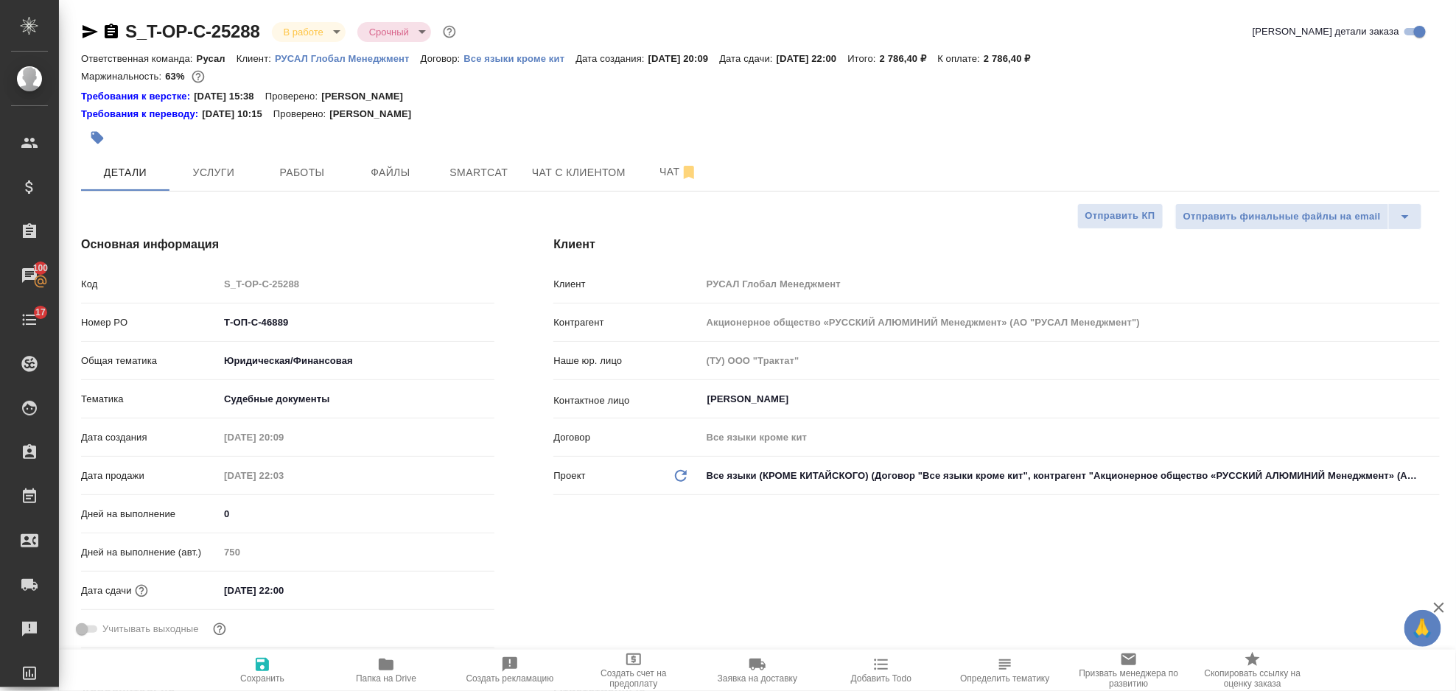
type textarea "x"
click at [258, 669] on icon "button" at bounding box center [262, 664] width 13 height 13
type textarea "x"
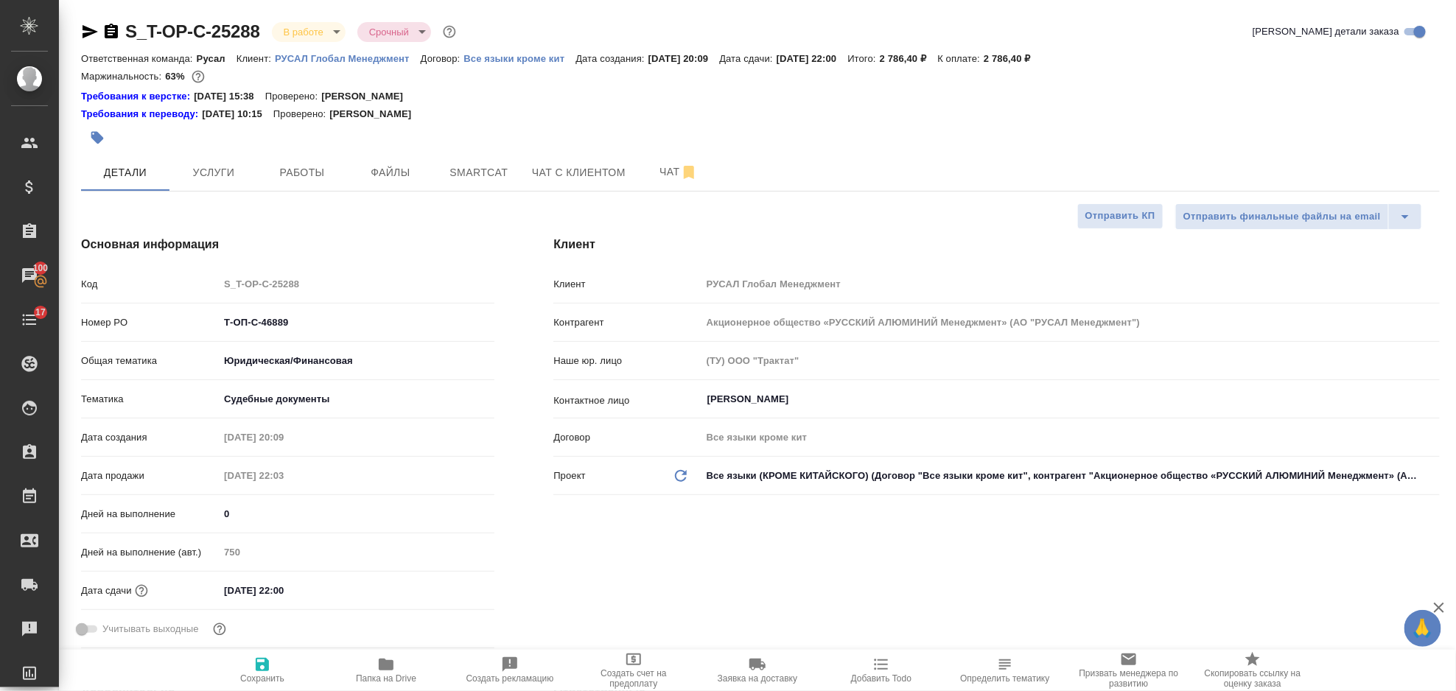
type textarea "x"
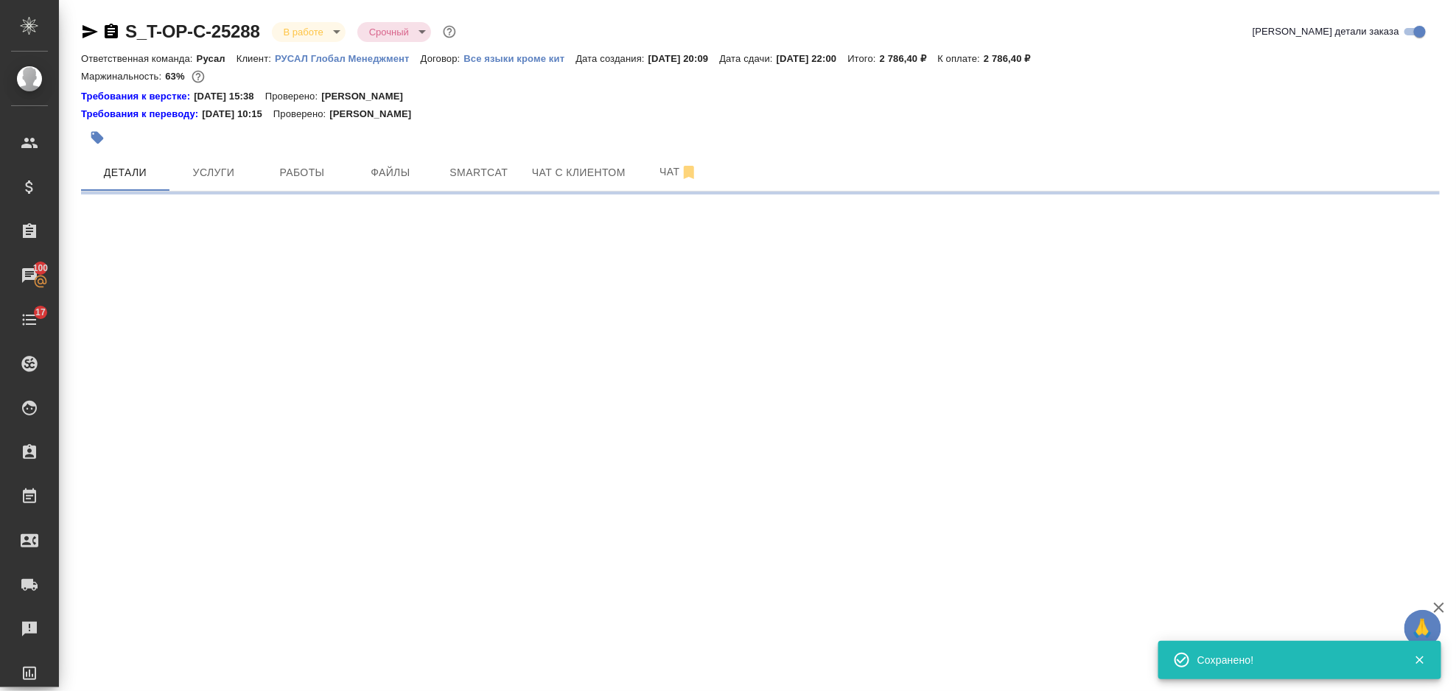
select select "RU"
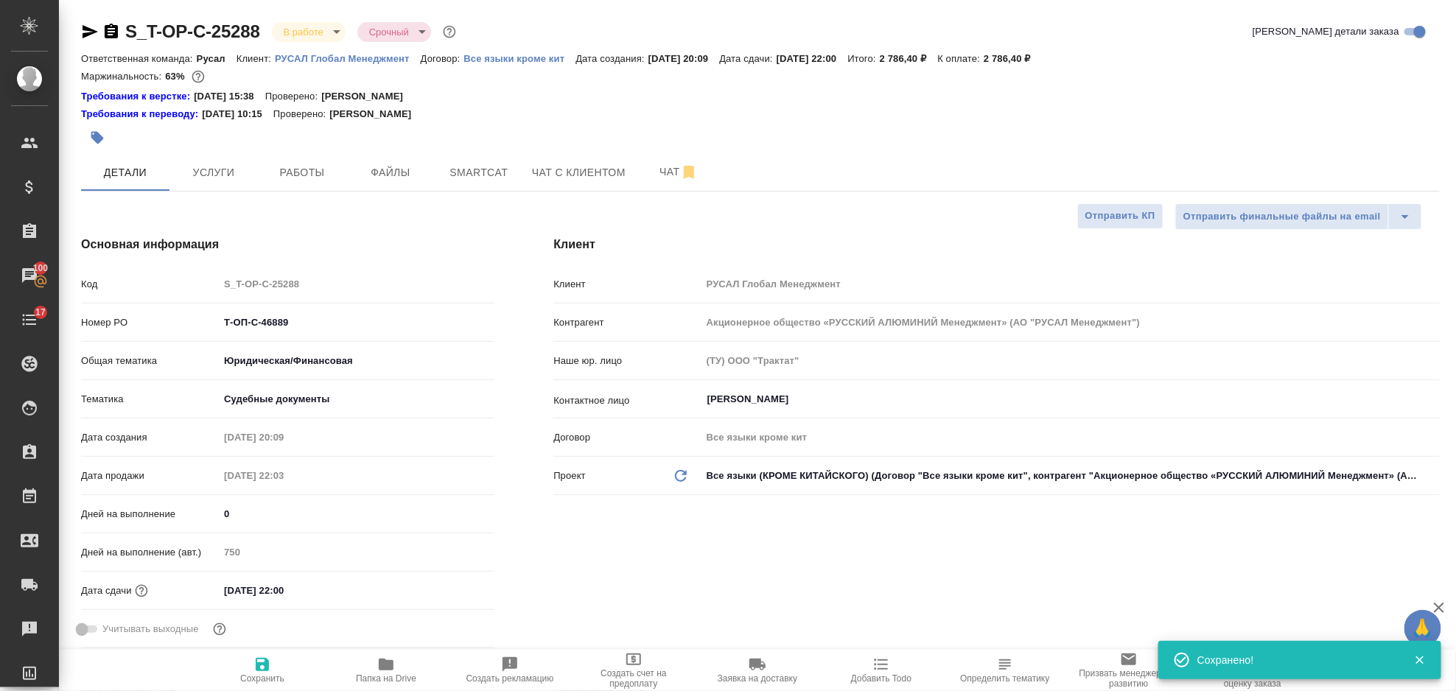
type textarea "x"
click at [248, 171] on span "Услуги" at bounding box center [213, 173] width 71 height 18
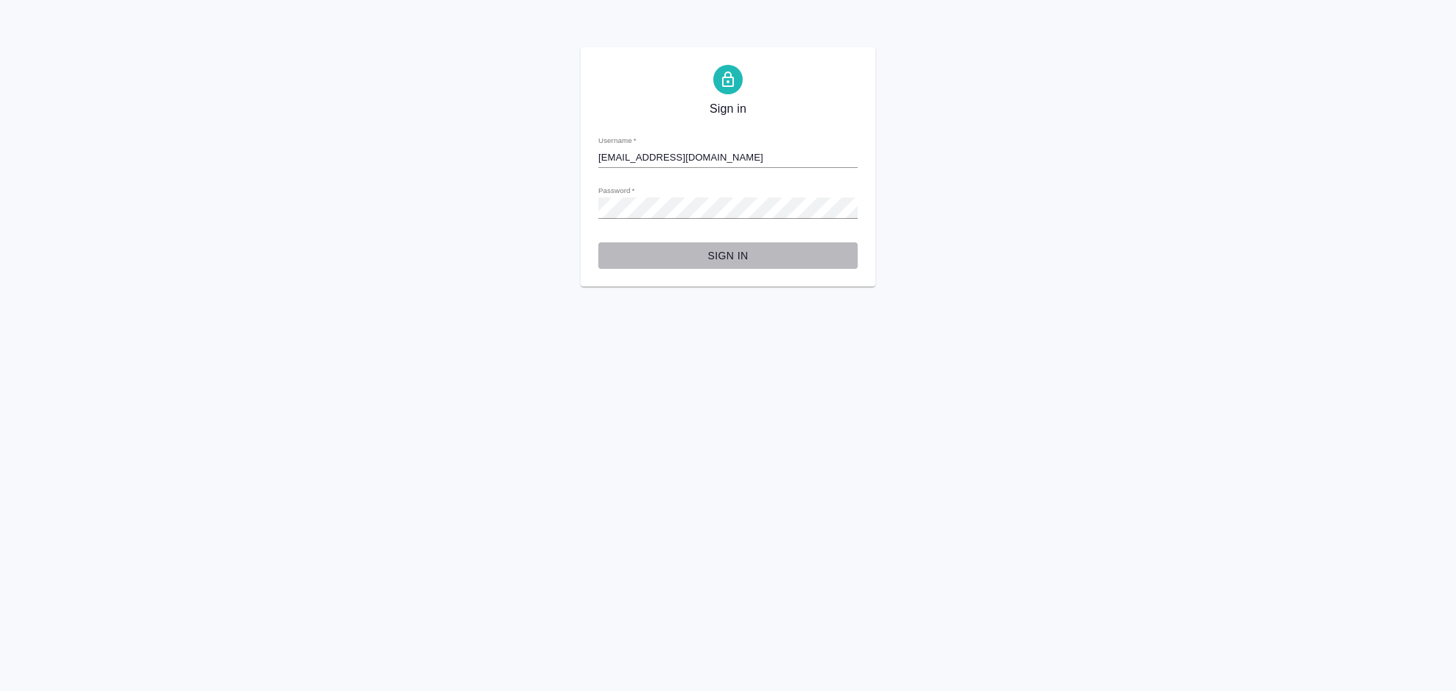
click at [718, 249] on span "Sign in" at bounding box center [728, 256] width 236 height 18
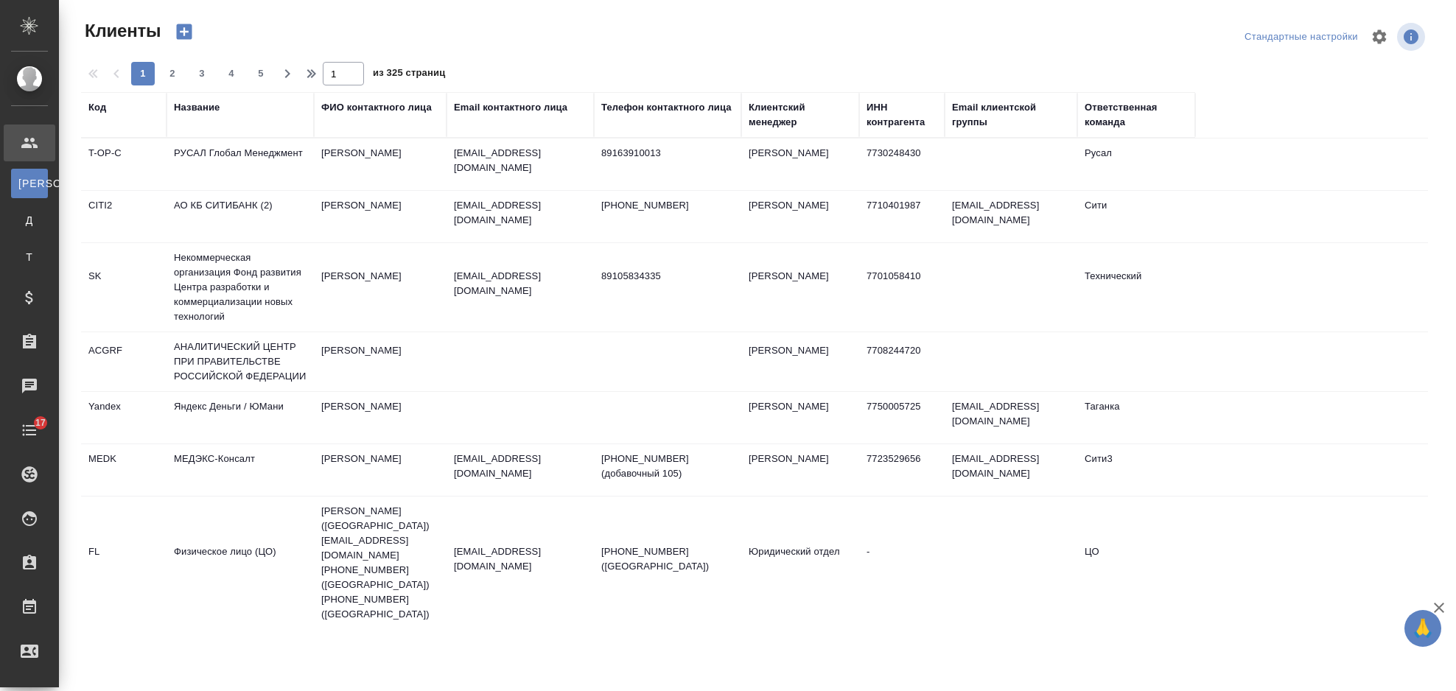
select select "RU"
click at [279, 164] on td "РУСАЛ Глобал Менеджмент" at bounding box center [240, 165] width 147 height 52
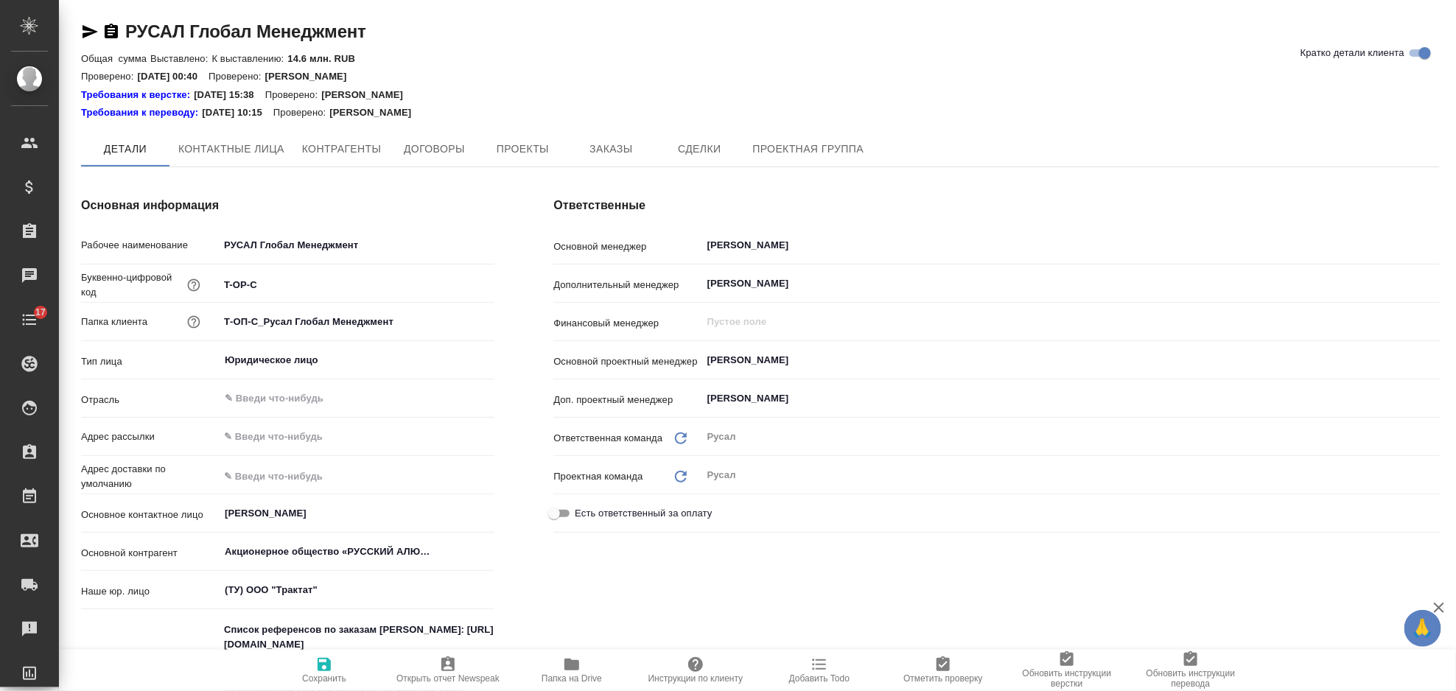
type textarea "x"
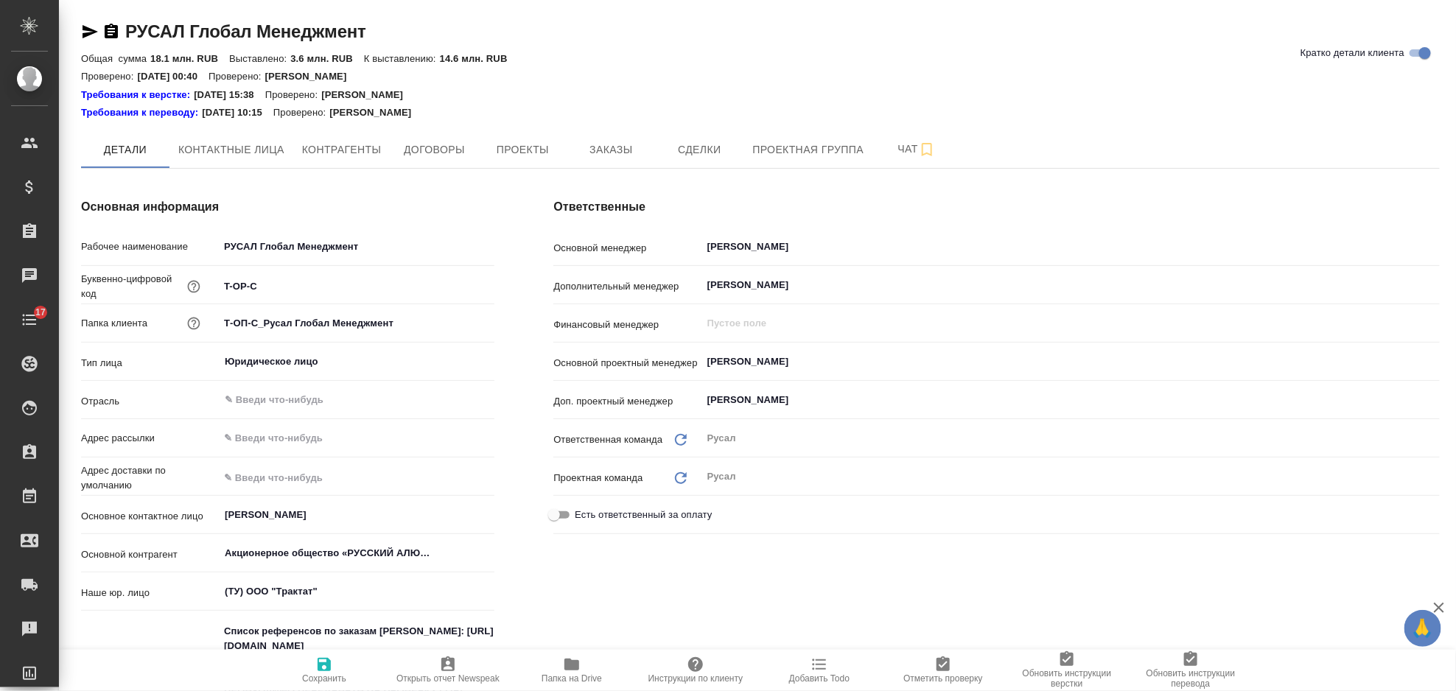
type textarea "x"
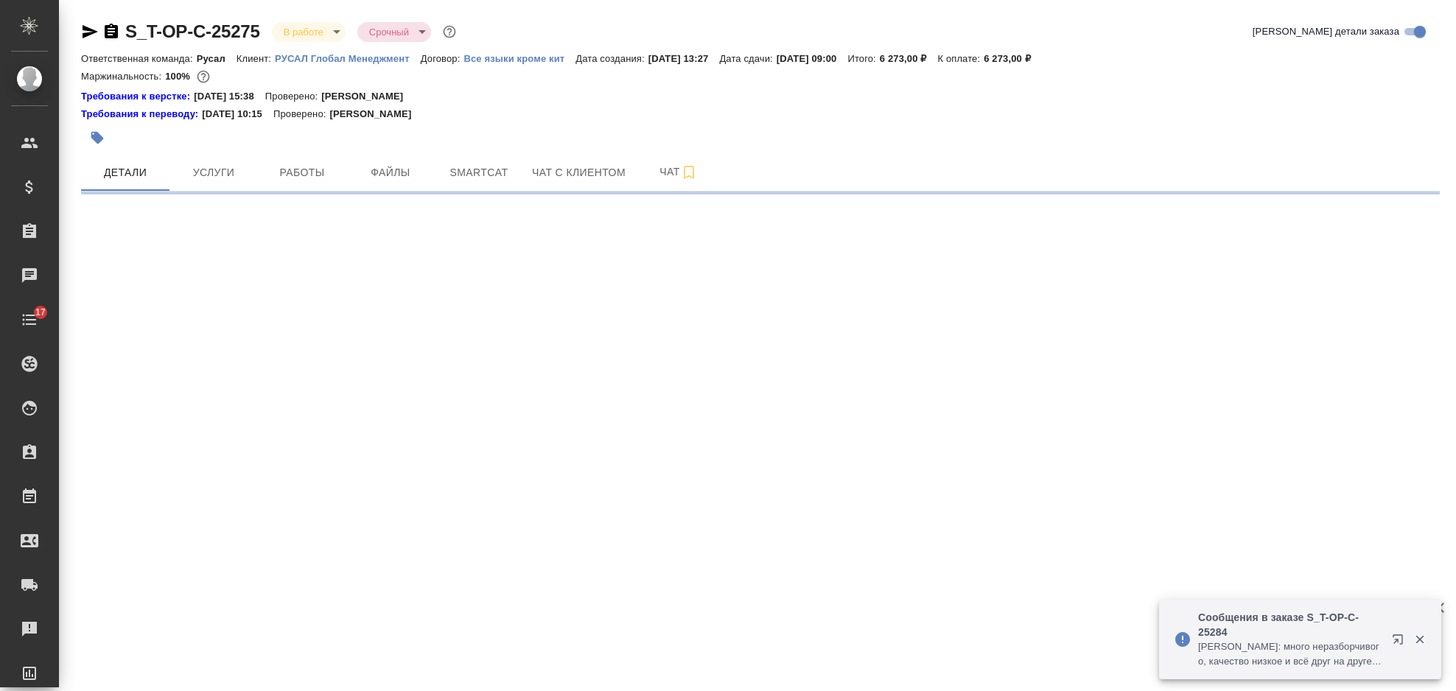
select select "RU"
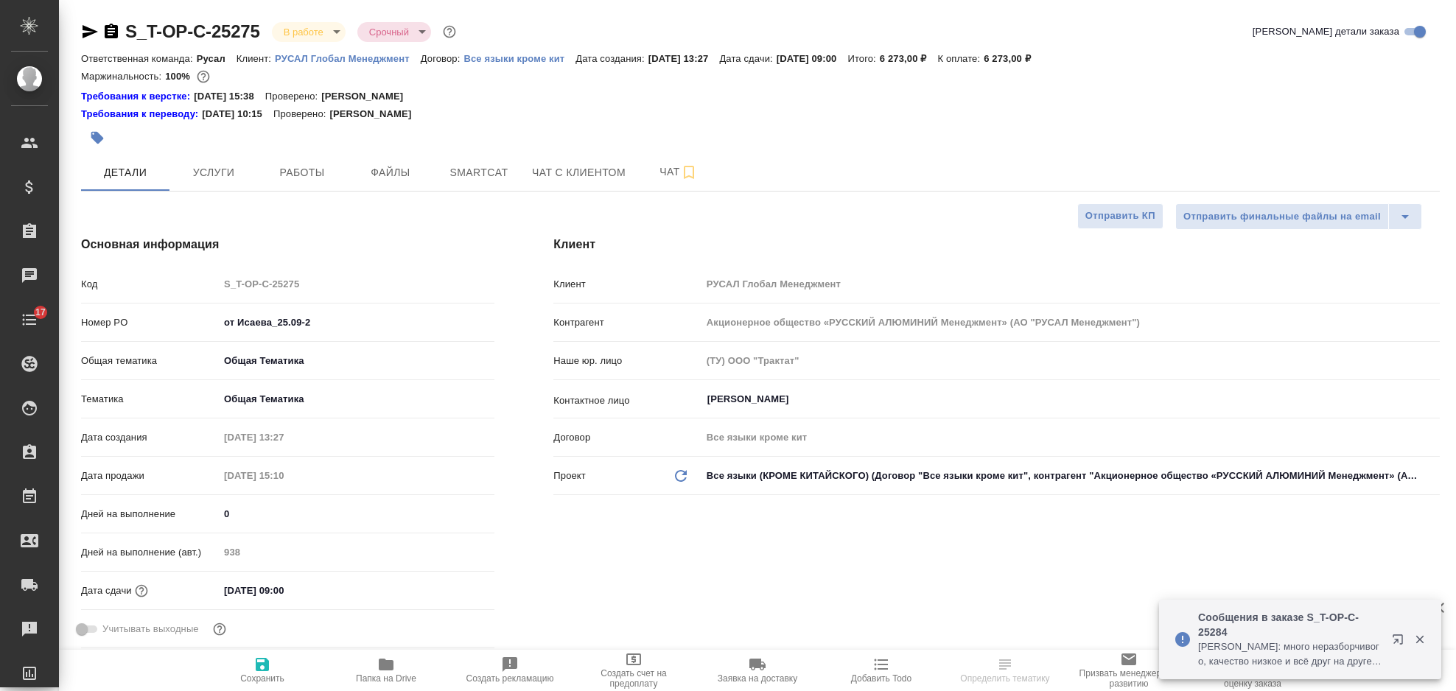
click at [90, 29] on icon "button" at bounding box center [90, 31] width 15 height 13
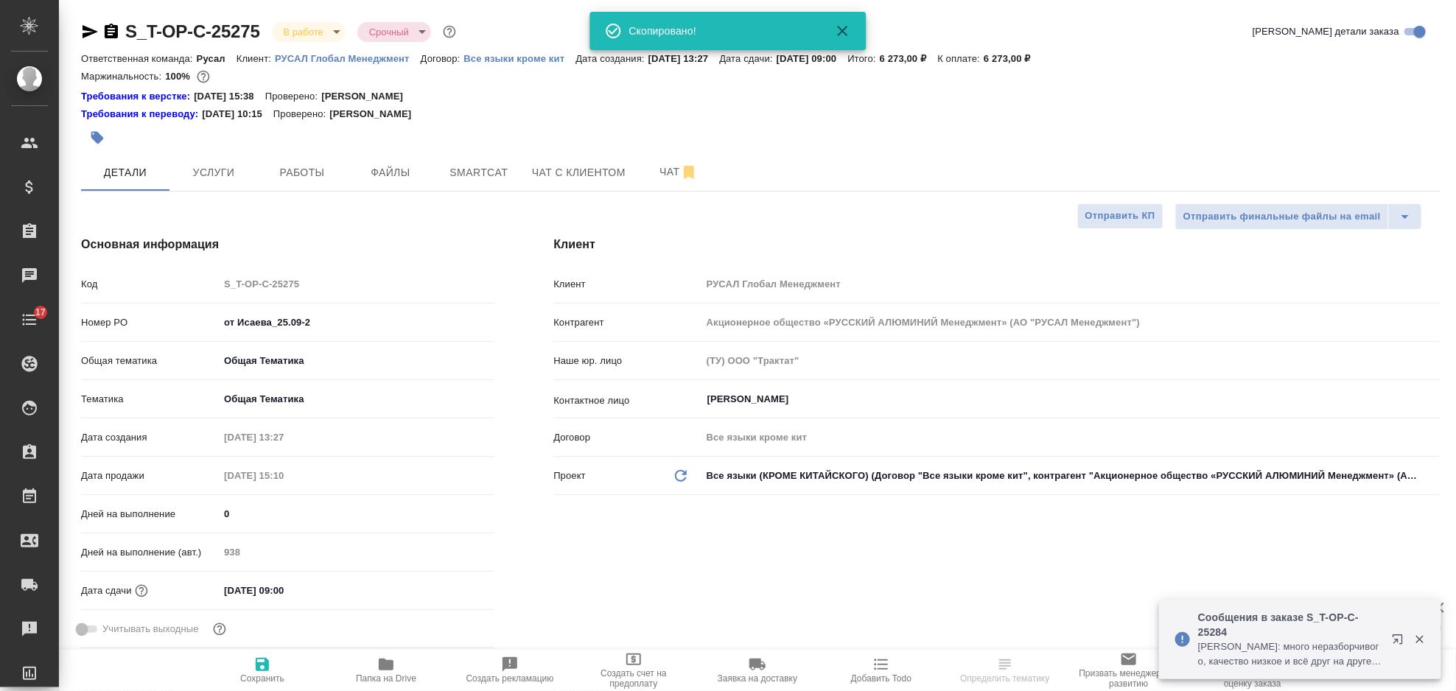
type textarea "x"
type input "[PERSON_NAME]"
type textarea "x"
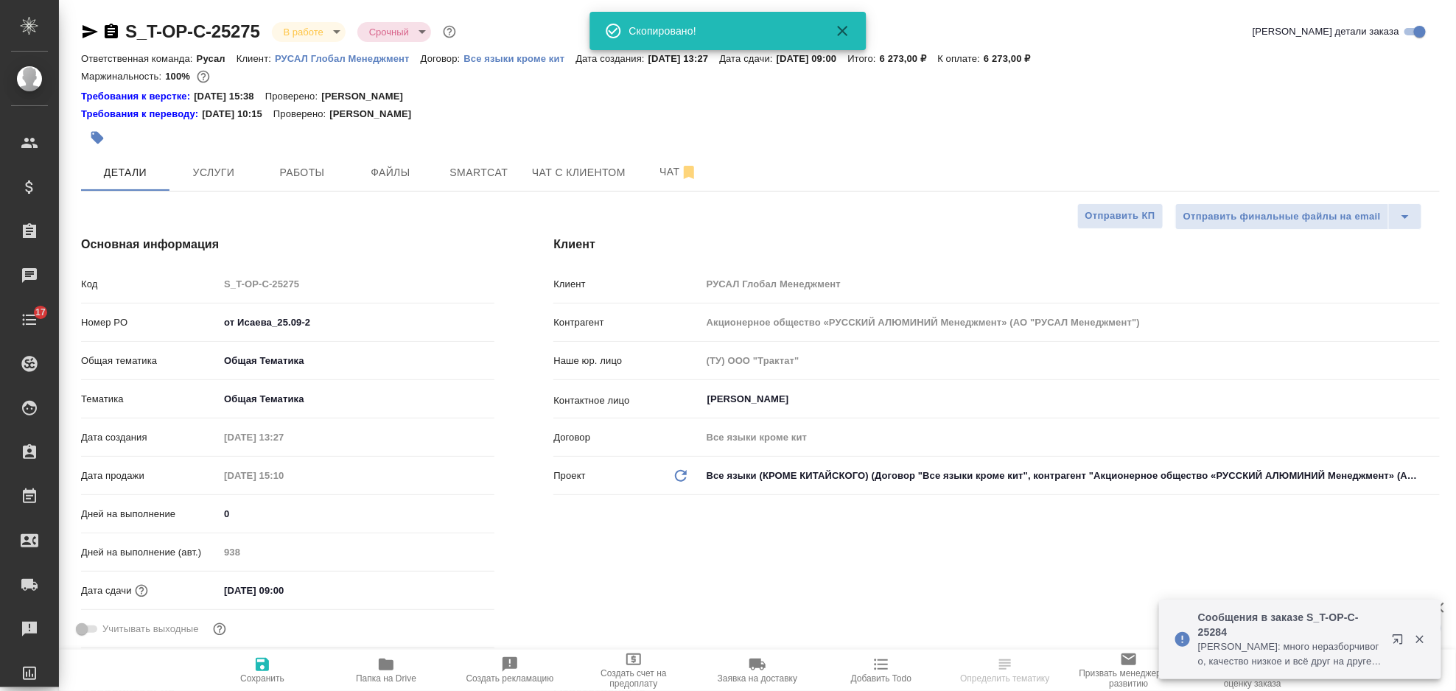
type textarea "x"
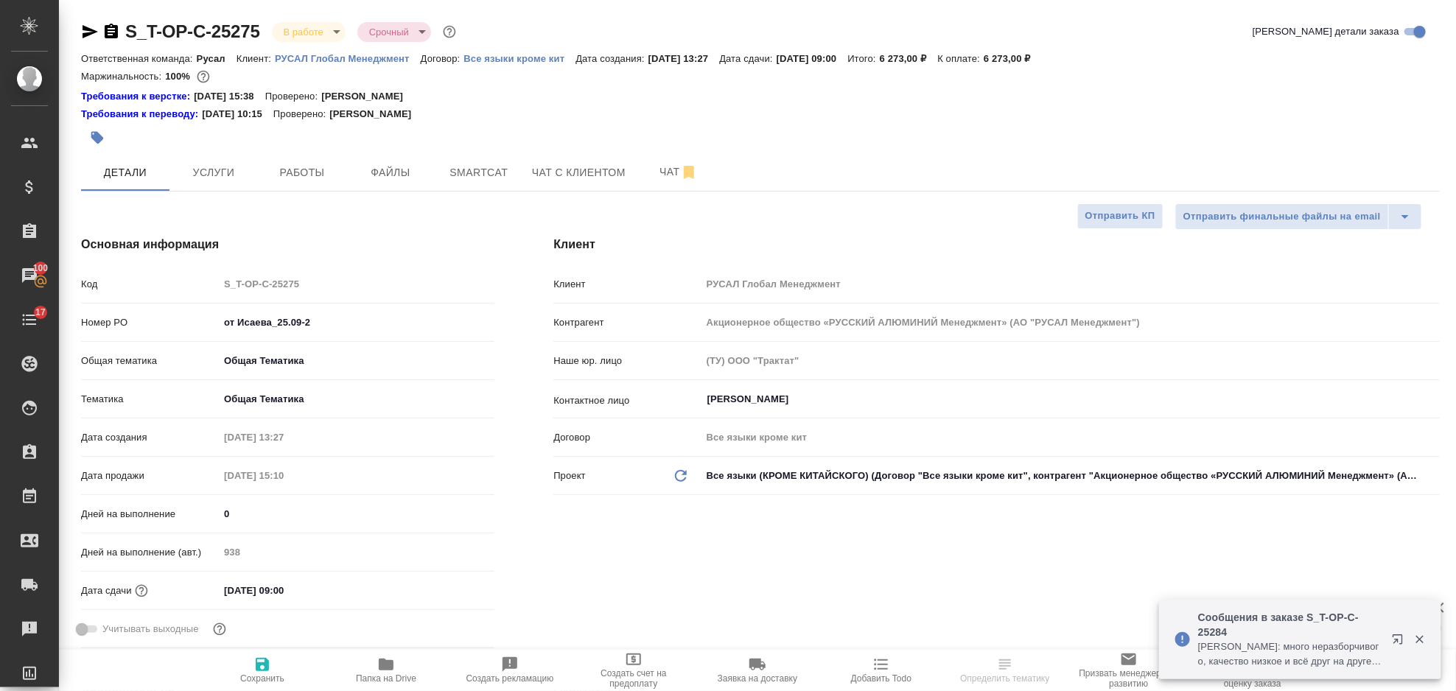
type textarea "x"
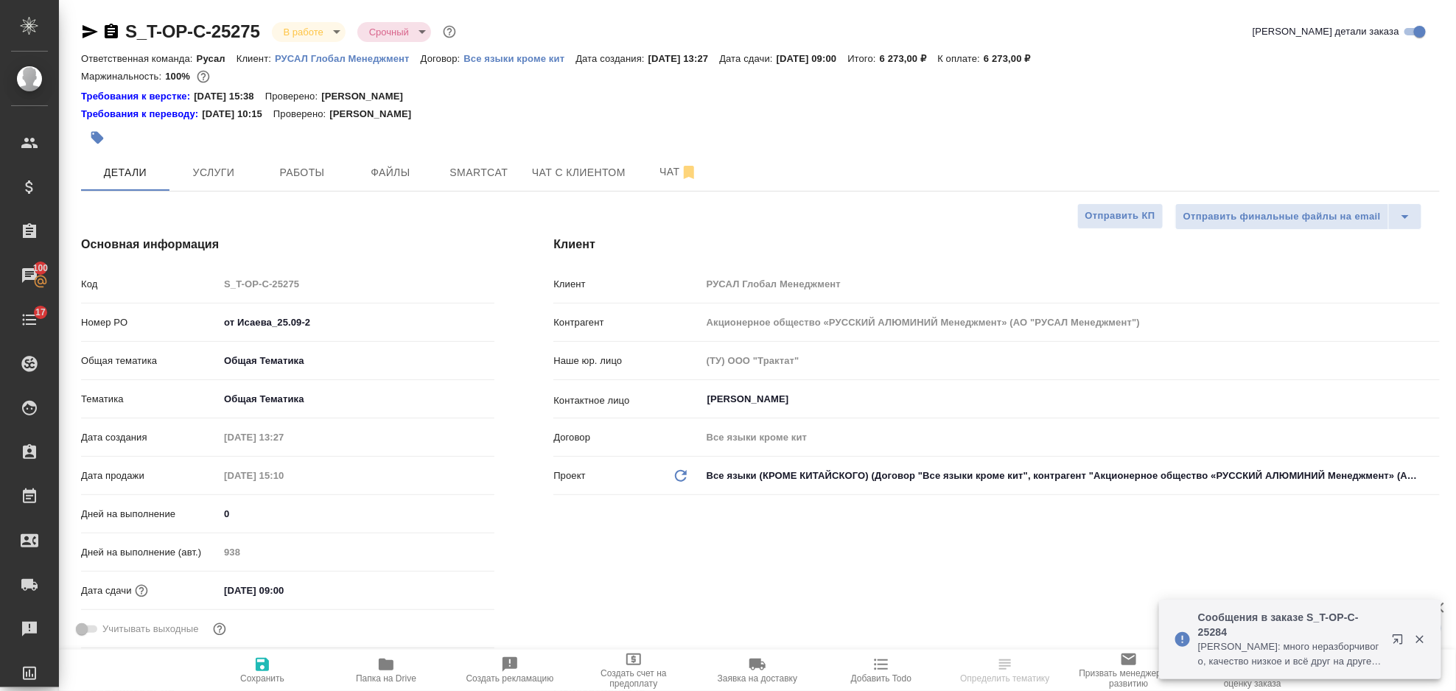
type textarea "x"
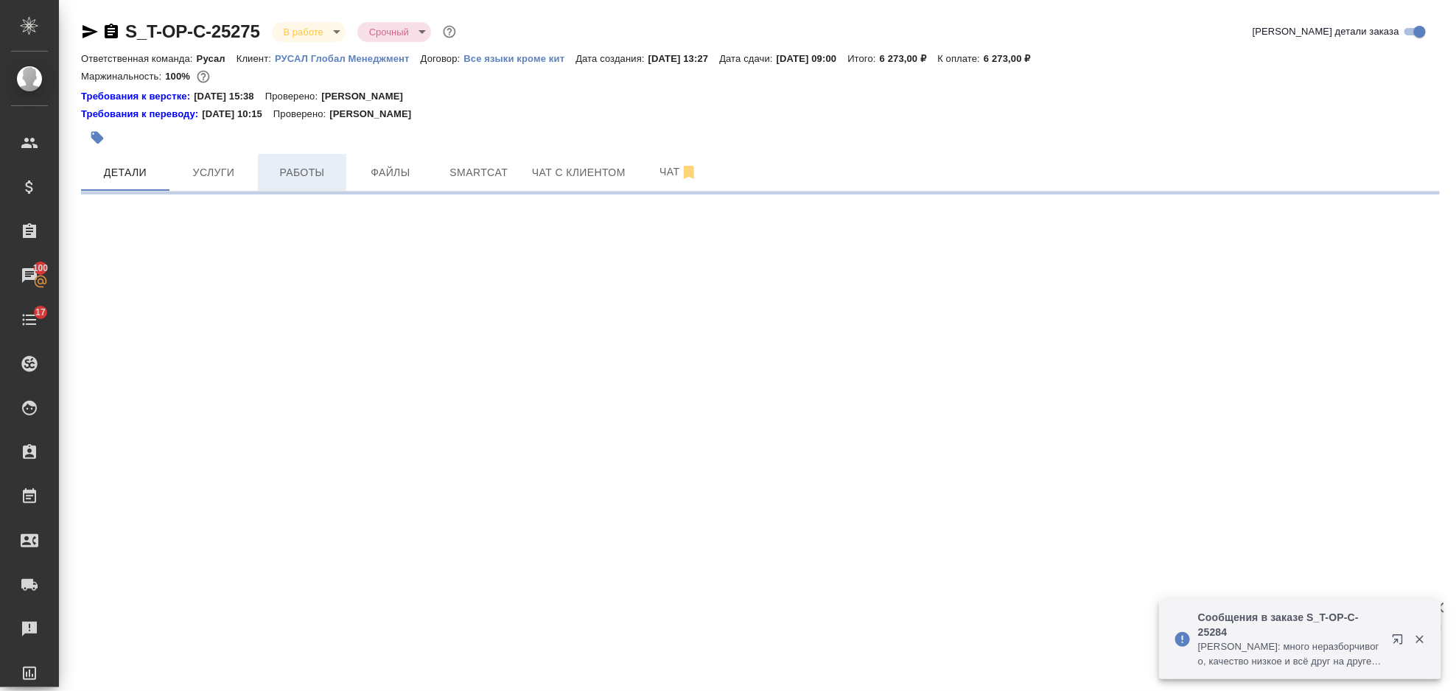
select select "RU"
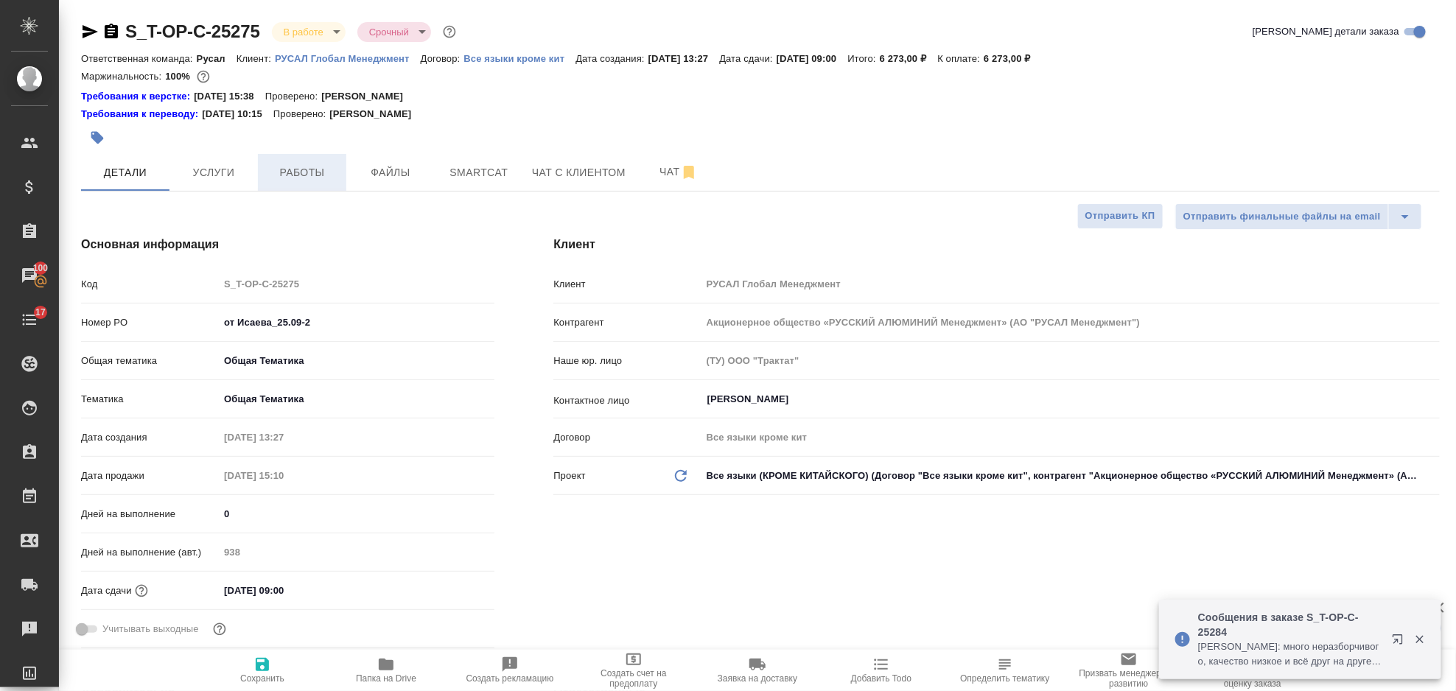
click at [303, 172] on span "Работы" at bounding box center [302, 173] width 71 height 18
type textarea "x"
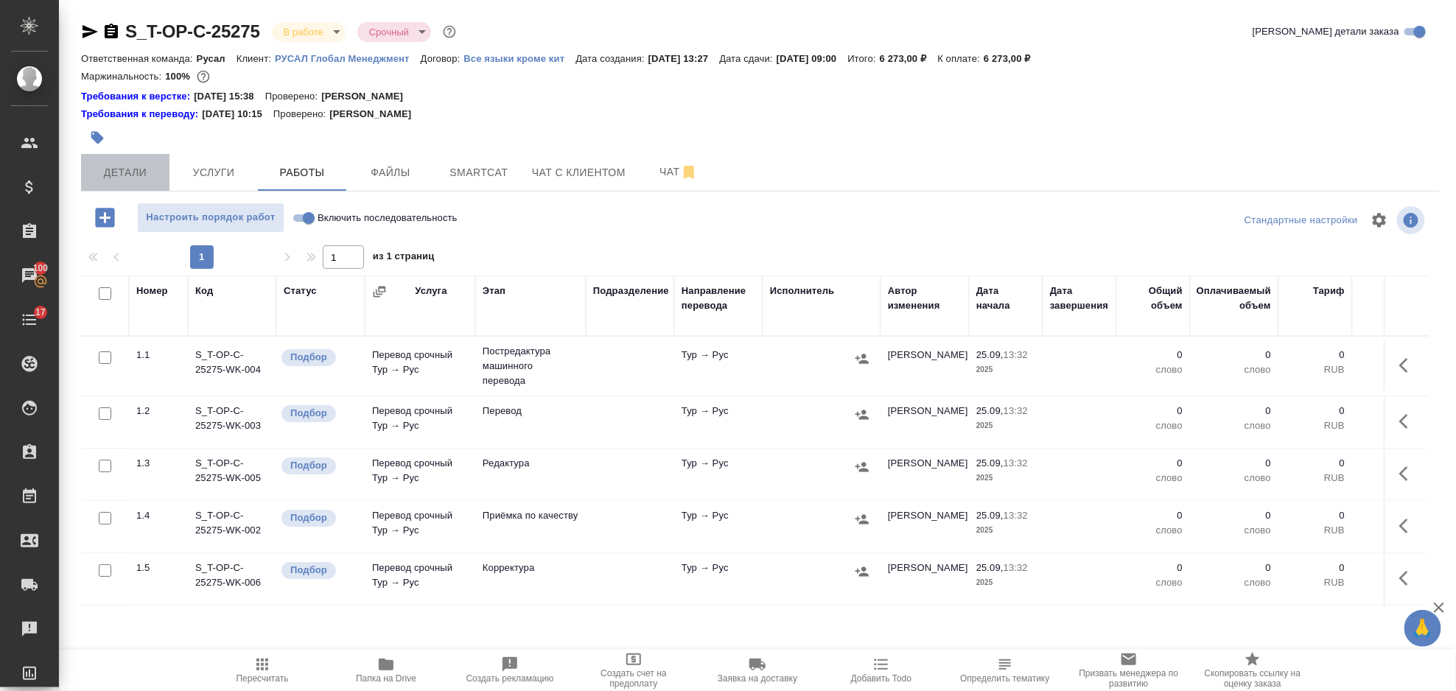
click at [146, 180] on span "Детали" at bounding box center [125, 173] width 71 height 18
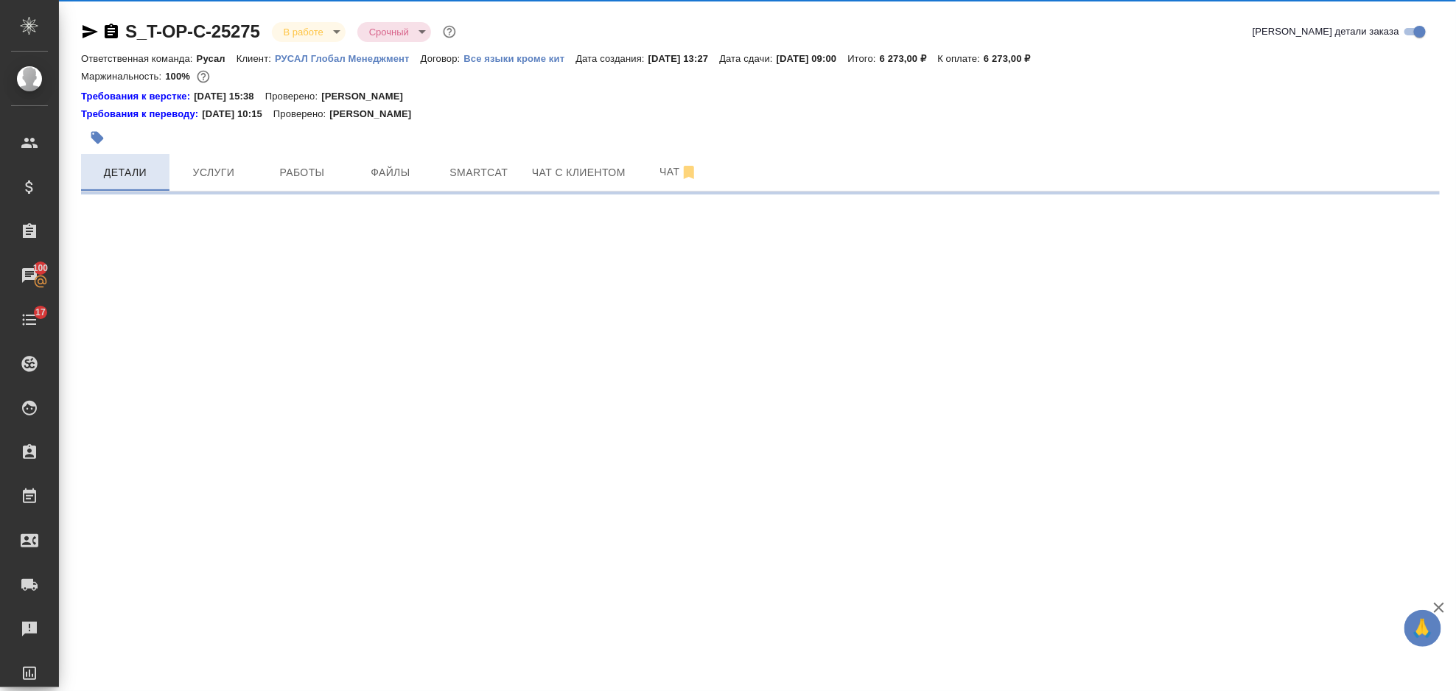
select select "RU"
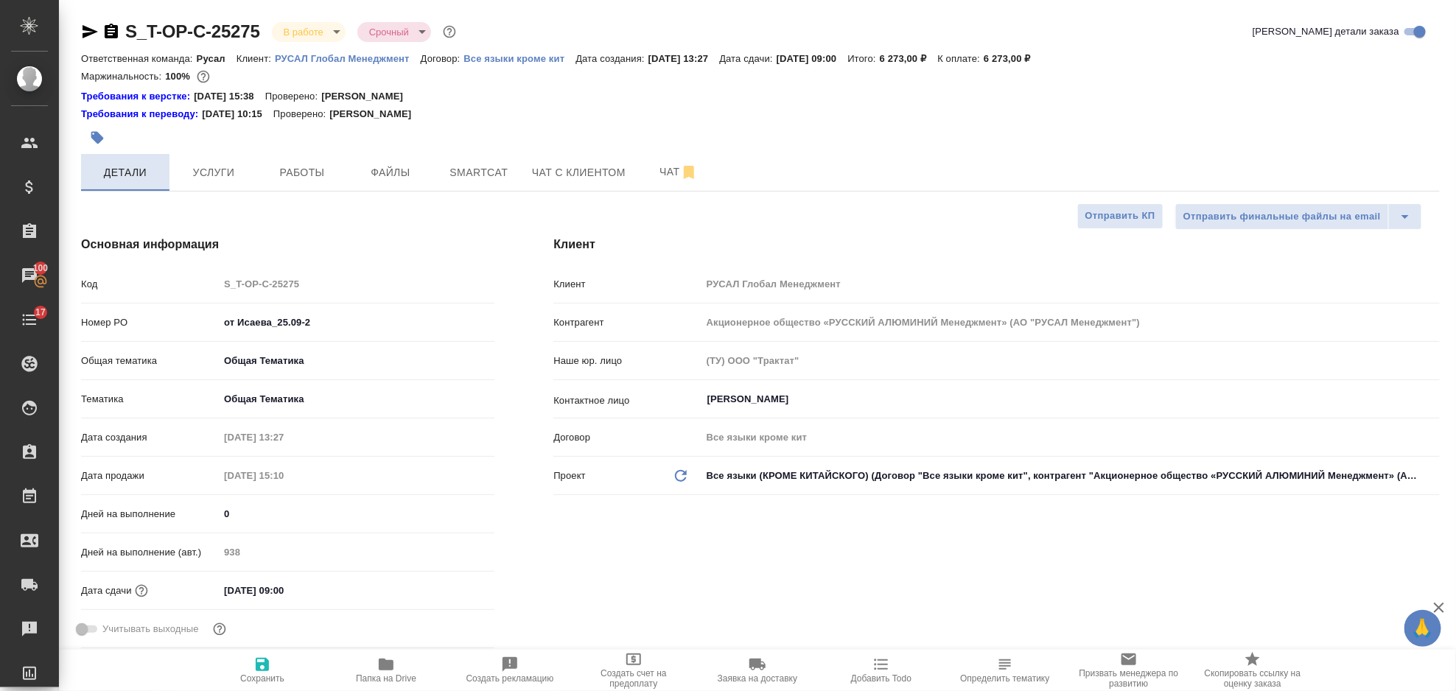
type textarea "x"
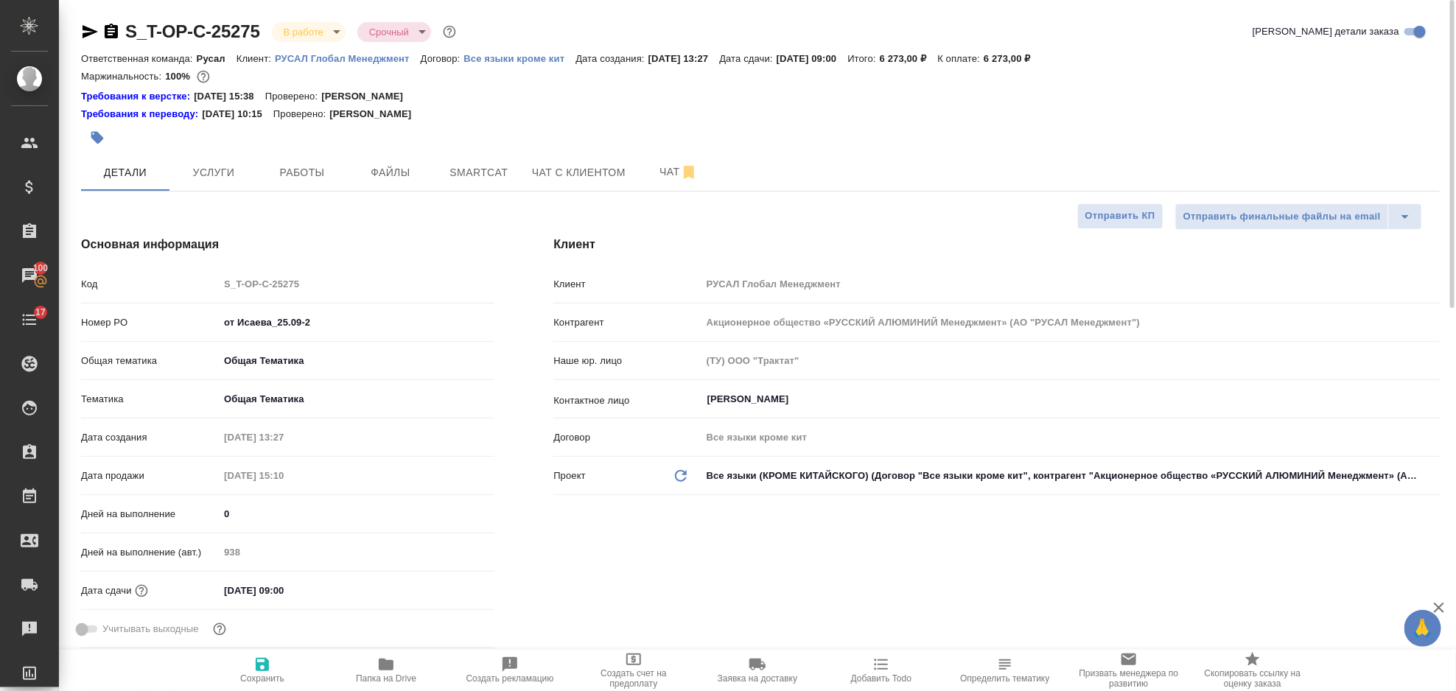
type textarea "x"
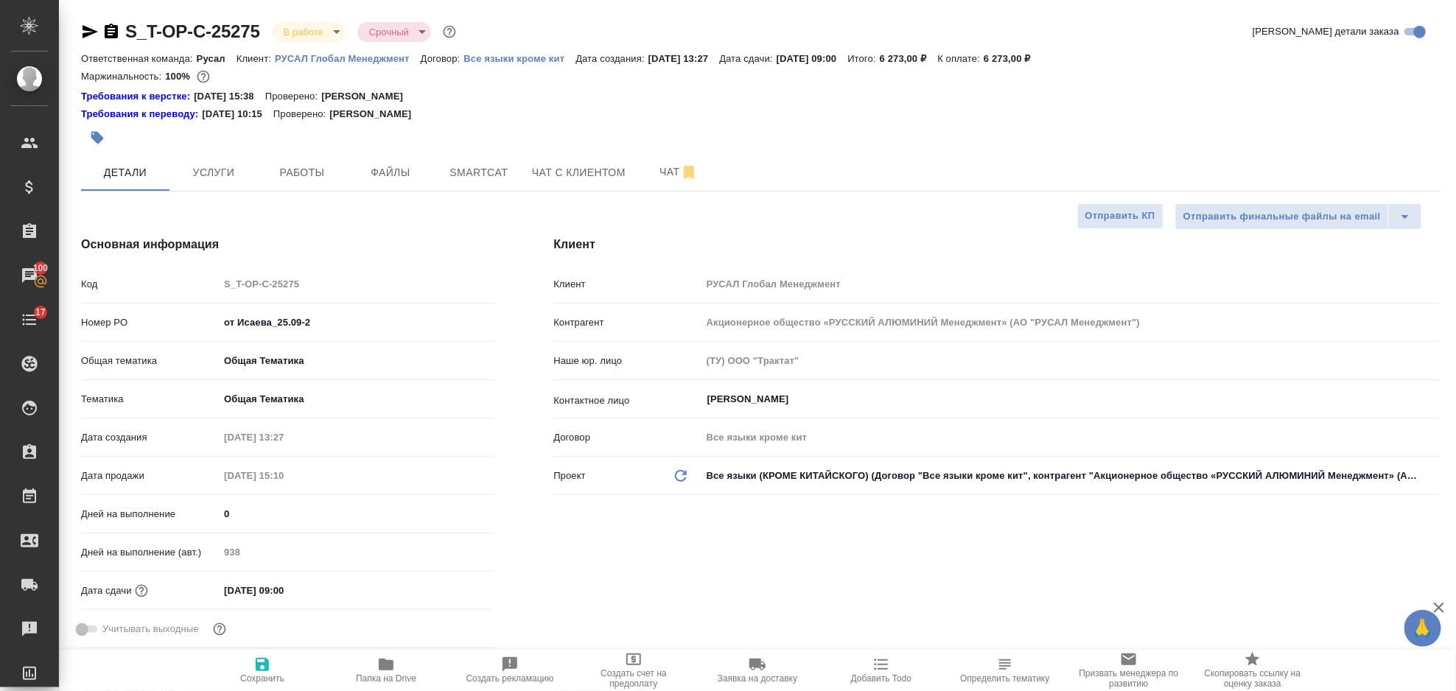
type textarea "x"
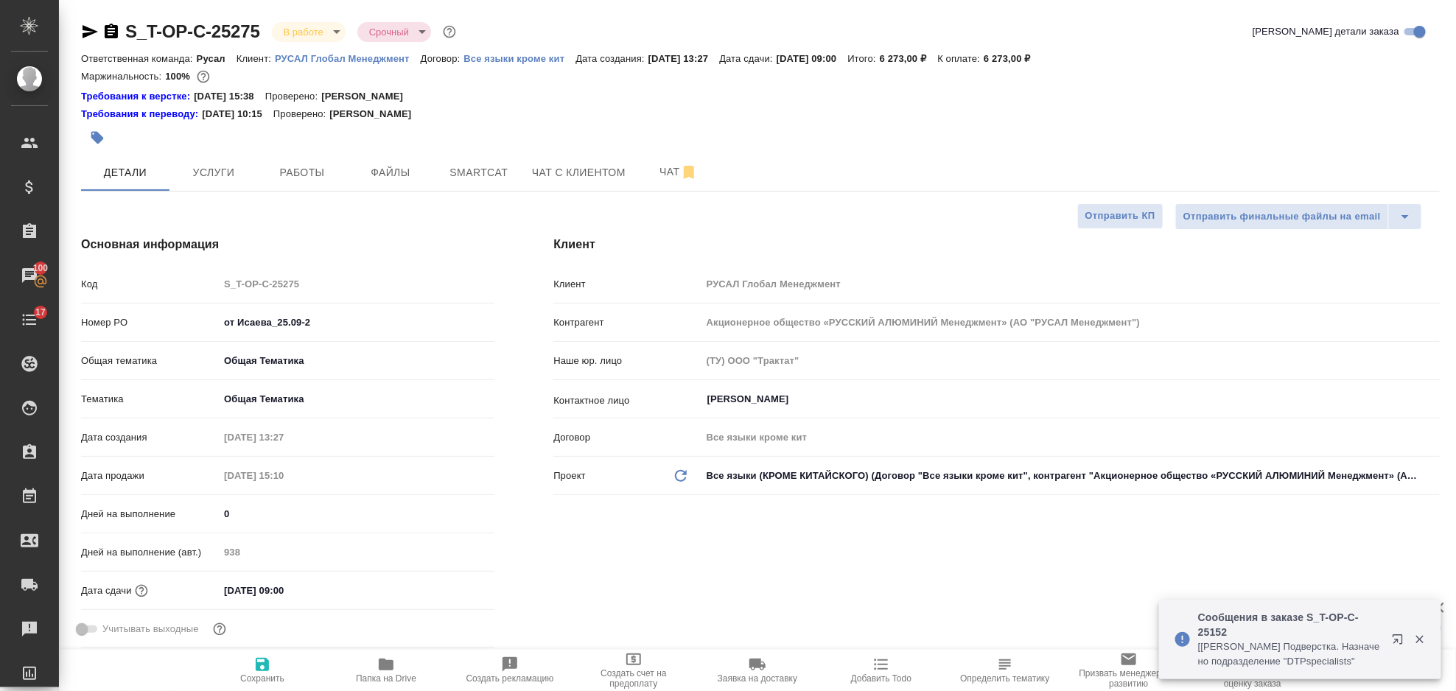
type textarea "x"
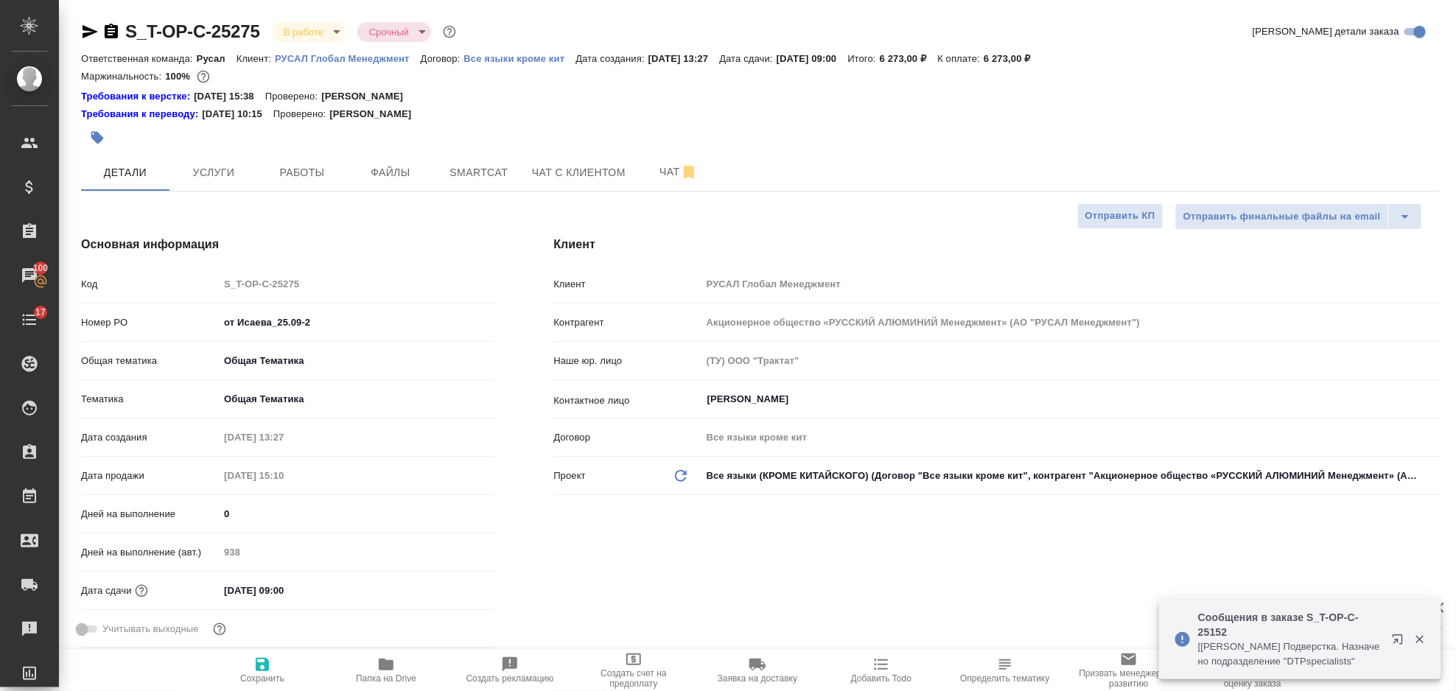
type textarea "x"
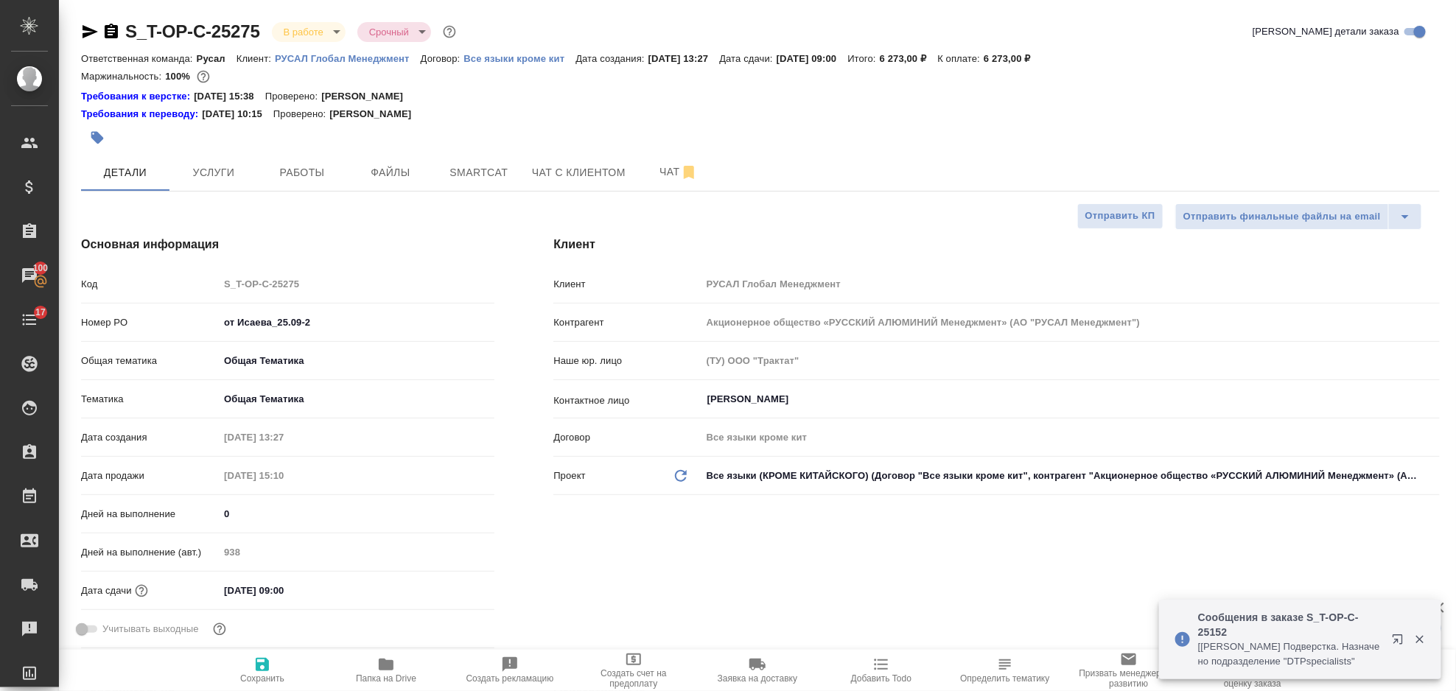
type textarea "x"
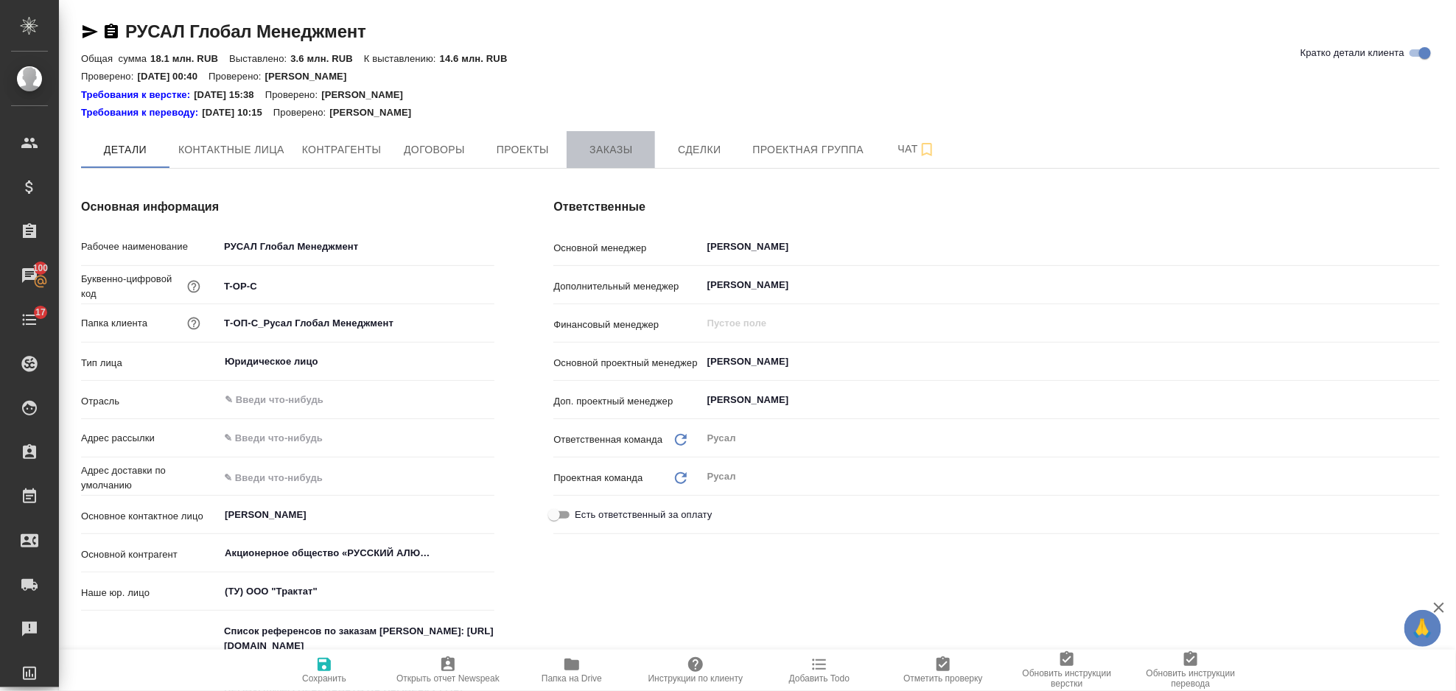
click at [587, 160] on button "Заказы" at bounding box center [611, 149] width 88 height 37
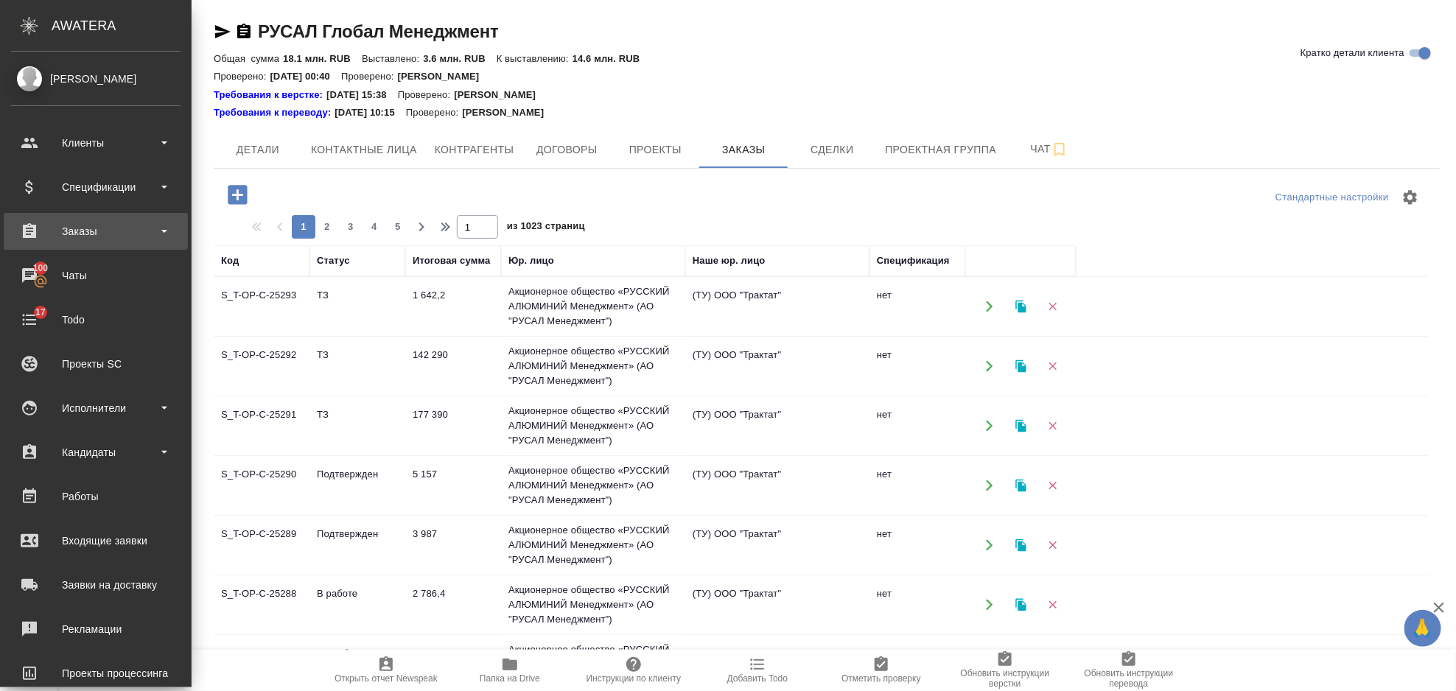
click at [113, 233] on div "Заказы" at bounding box center [95, 231] width 169 height 22
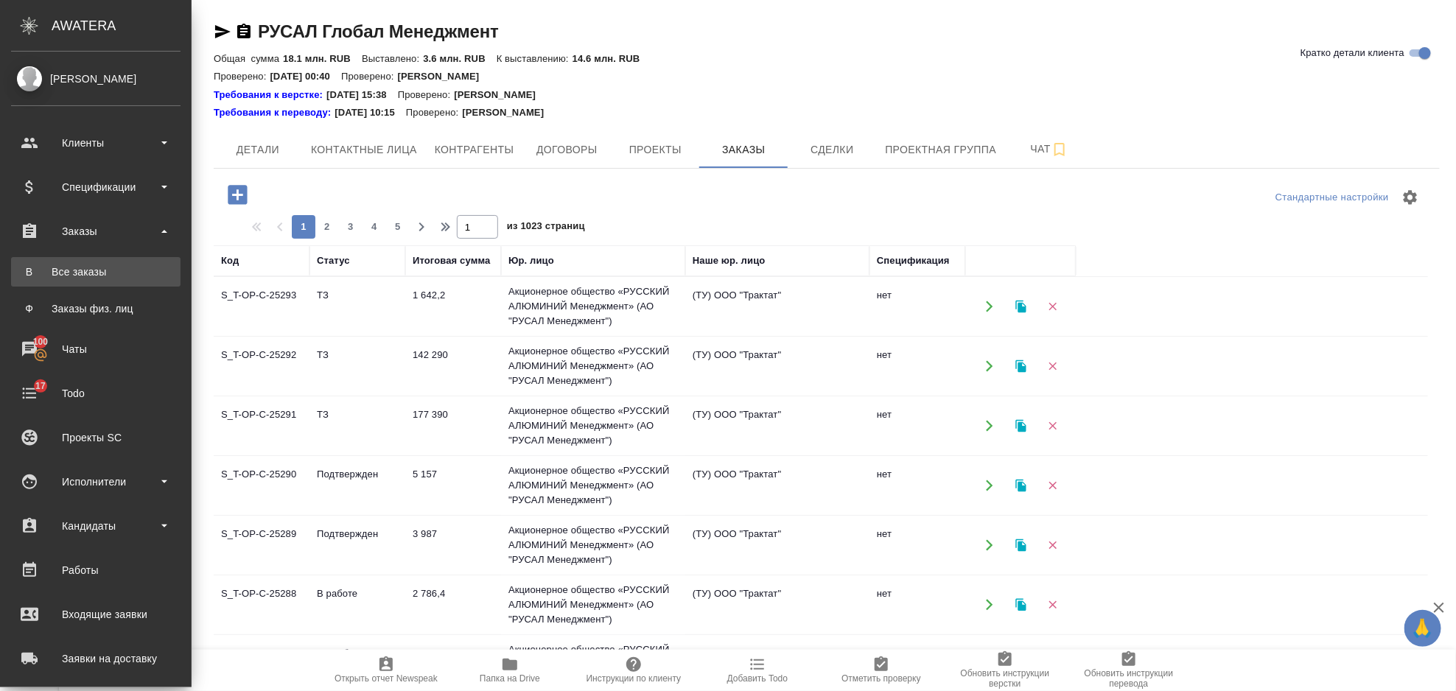
click at [110, 274] on div "Все заказы" at bounding box center [95, 272] width 155 height 15
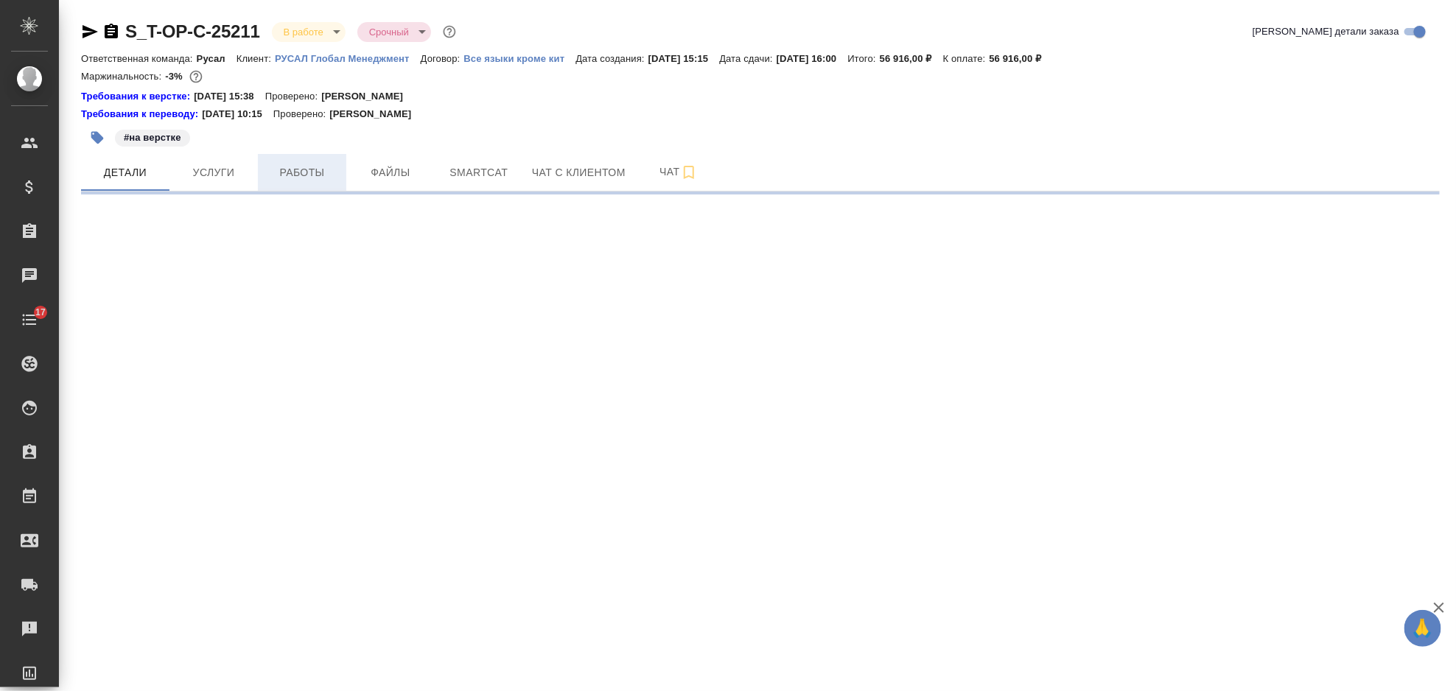
select select "RU"
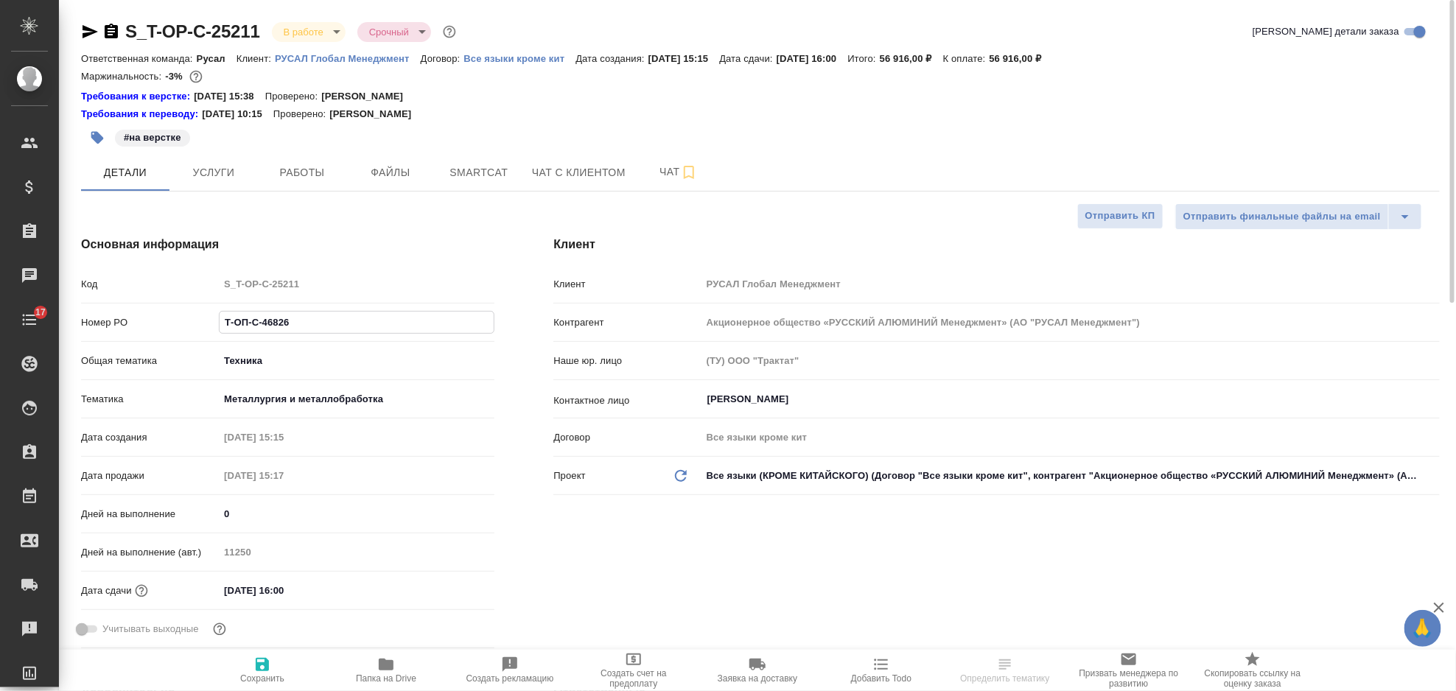
drag, startPoint x: 328, startPoint y: 324, endPoint x: 234, endPoint y: 326, distance: 94.3
click at [234, 326] on input "Т-ОП-С-46826" at bounding box center [357, 322] width 274 height 21
click at [253, 321] on input "Т-ОП-С-46826" at bounding box center [357, 322] width 274 height 21
drag, startPoint x: 267, startPoint y: 319, endPoint x: 206, endPoint y: 323, distance: 60.6
click at [206, 323] on div "Номер PO Т-ОП-С-46826" at bounding box center [287, 322] width 413 height 26
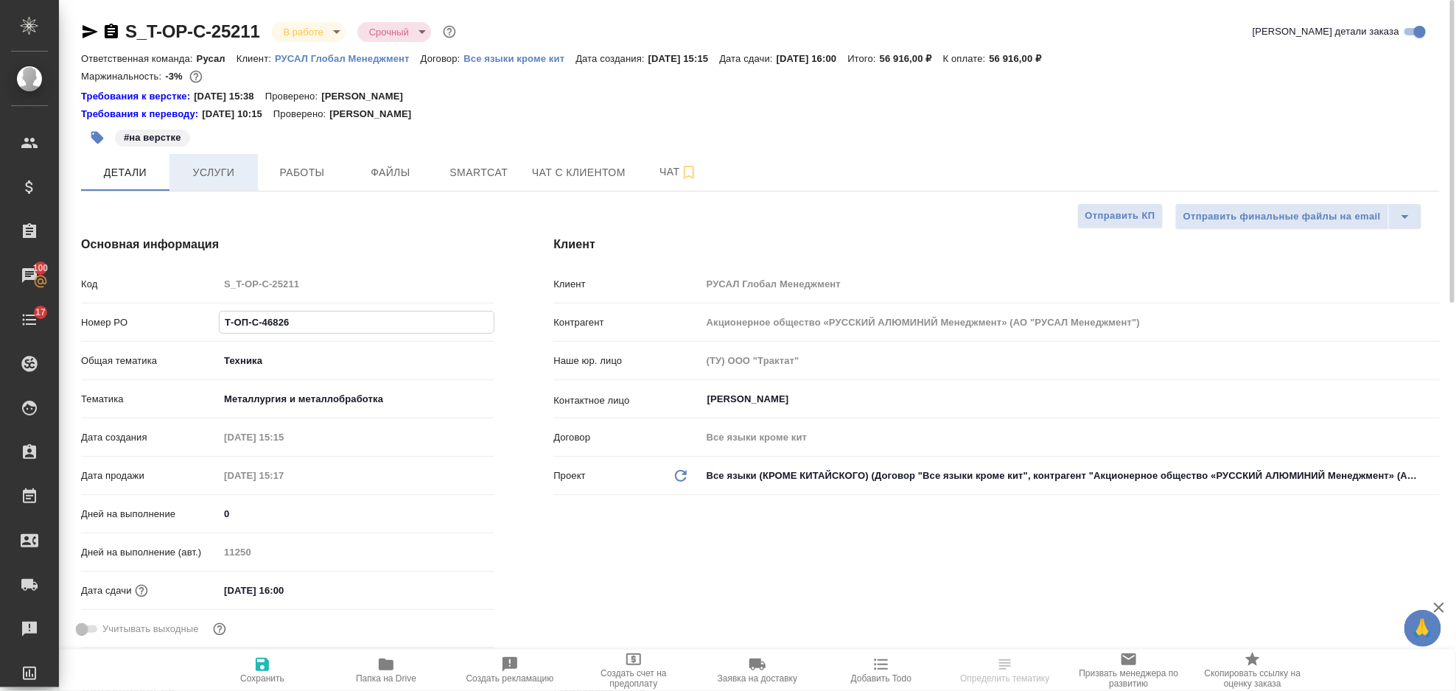
click at [219, 169] on span "Услуги" at bounding box center [213, 173] width 71 height 18
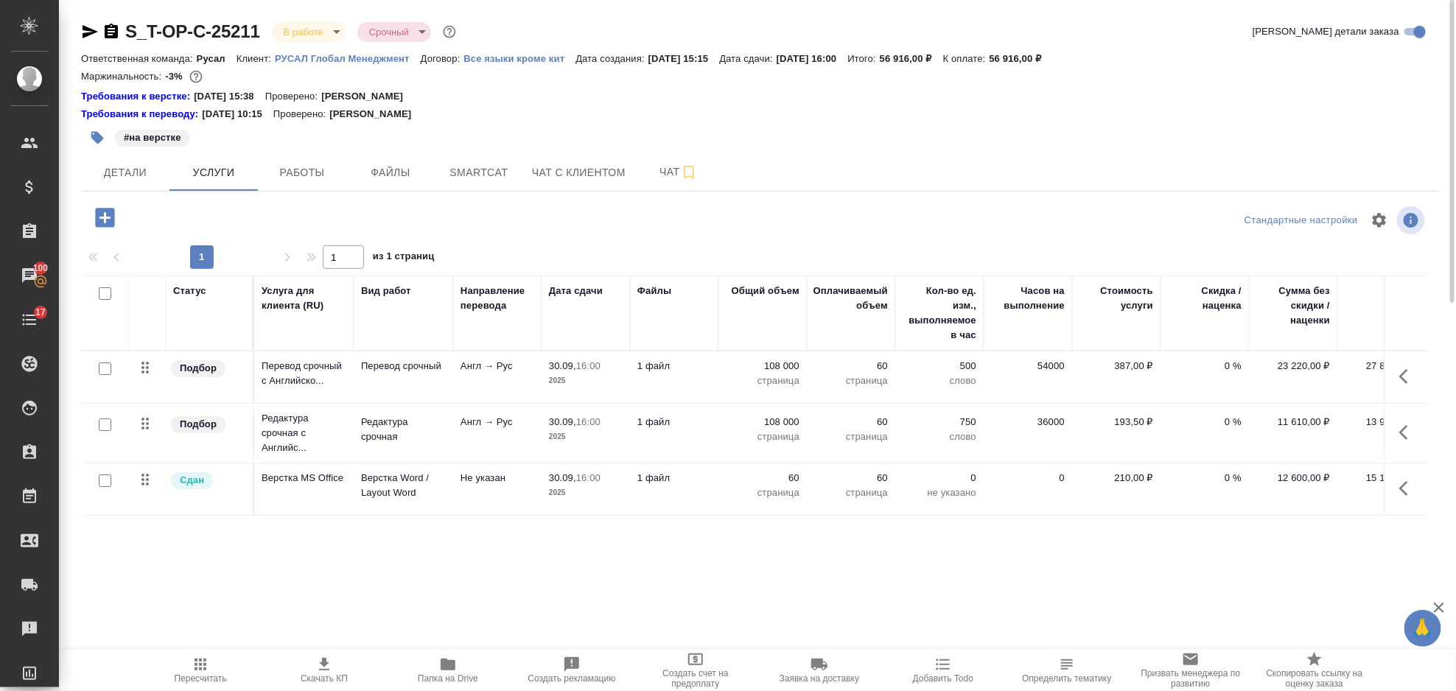
click at [451, 677] on span "Папка на Drive" at bounding box center [448, 679] width 60 height 10
